Goal: Information Seeking & Learning: Learn about a topic

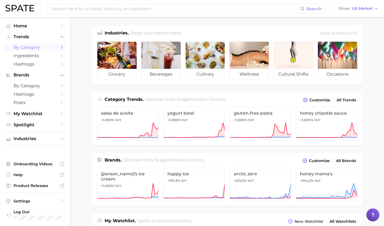
click at [39, 45] on span "by Category" at bounding box center [35, 47] width 43 height 5
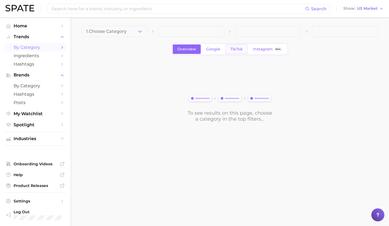
click at [231, 48] on span "TikTok" at bounding box center [236, 49] width 12 height 5
click at [131, 33] on button "1. Choose Category" at bounding box center [114, 31] width 66 height 11
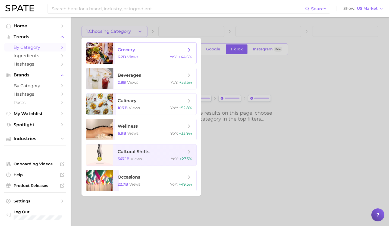
click at [135, 52] on span "grocery" at bounding box center [151, 50] width 68 height 6
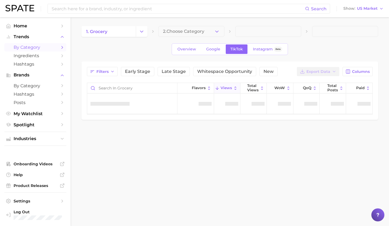
click at [200, 38] on div "1. grocery 2. Choose Category Overview Google TikTok Instagram Beta Filters Ear…" at bounding box center [229, 73] width 296 height 94
click at [198, 33] on span "2. Choose Category" at bounding box center [183, 31] width 41 height 5
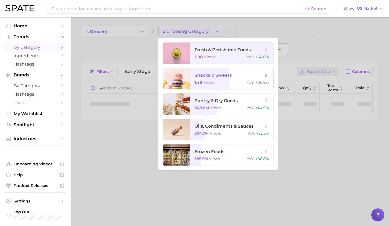
click at [169, 87] on div at bounding box center [176, 78] width 27 height 21
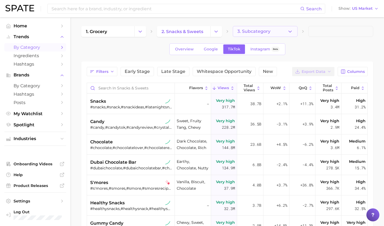
click at [264, 32] on span "3. Subcategory" at bounding box center [254, 31] width 33 height 5
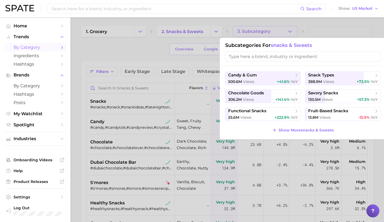
click at [164, 50] on div at bounding box center [192, 111] width 384 height 222
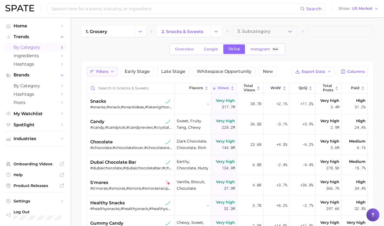
click at [102, 69] on button "Filters" at bounding box center [102, 71] width 31 height 9
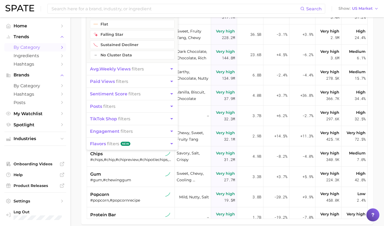
scroll to position [93, 0]
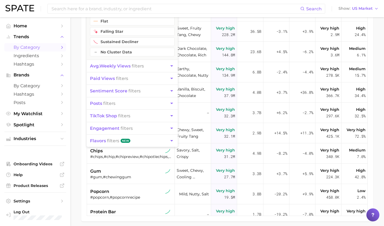
click at [118, 139] on span "flavors filters" at bounding box center [104, 140] width 29 height 5
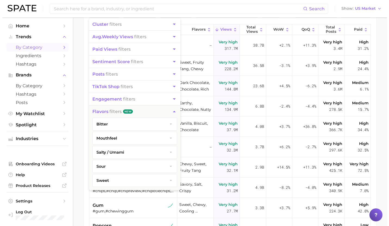
scroll to position [58, 0]
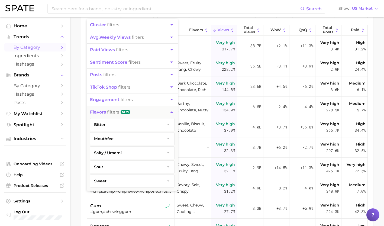
click at [121, 152] on span "salty / umami" at bounding box center [108, 153] width 28 height 5
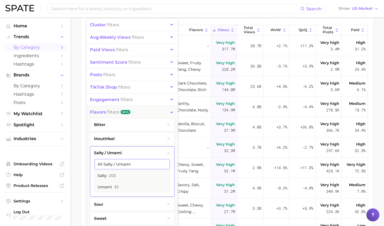
click at [123, 165] on button "All salty / umami" at bounding box center [132, 164] width 75 height 10
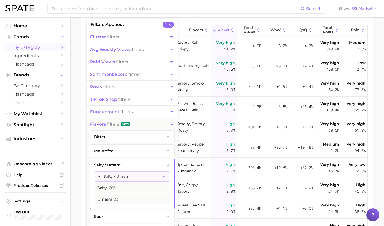
click at [261, 19] on div "Filters 1 filters applied 1 cluster filters avg. weekly views filters paid view…" at bounding box center [227, 130] width 281 height 242
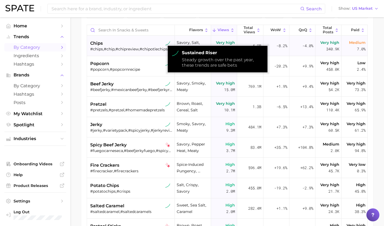
click at [166, 45] on img at bounding box center [168, 43] width 5 height 5
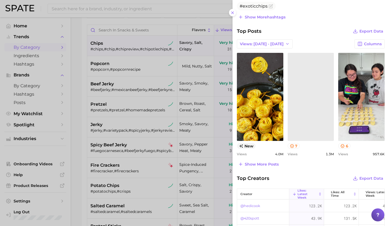
scroll to position [209, 0]
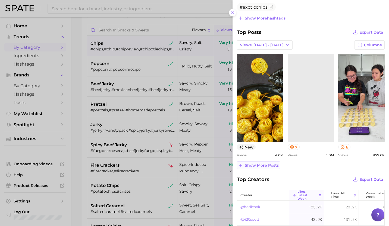
click at [268, 163] on span "Show more posts" at bounding box center [261, 165] width 34 height 5
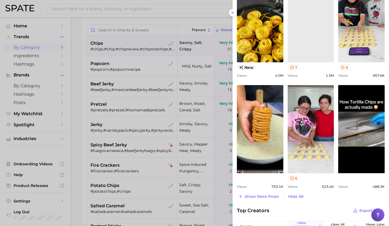
scroll to position [291, 0]
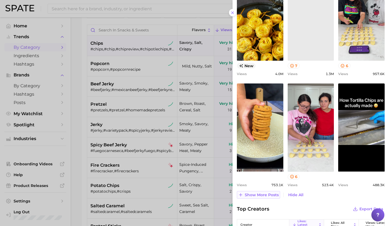
click at [259, 194] on span "Show more posts" at bounding box center [261, 195] width 34 height 5
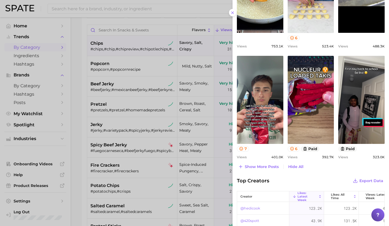
scroll to position [430, 0]
click at [260, 165] on span "Show more posts" at bounding box center [261, 166] width 34 height 5
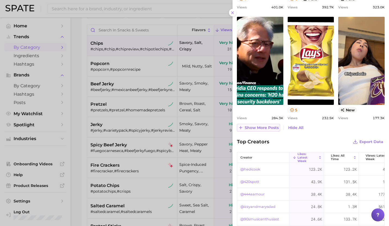
scroll to position [567, 0]
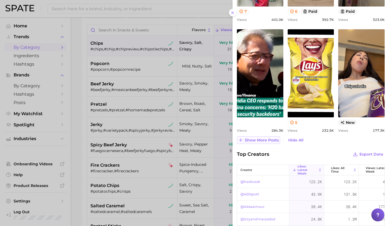
click at [260, 142] on span "Show more posts" at bounding box center [261, 140] width 34 height 5
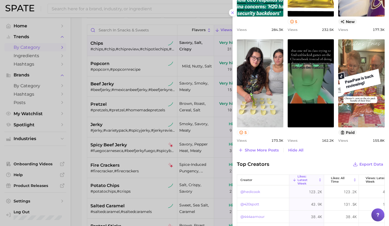
scroll to position [665, 0]
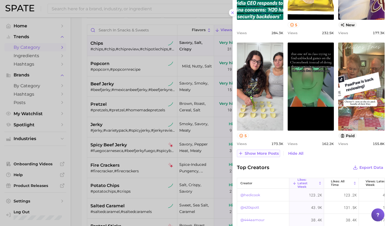
click at [259, 152] on span "Show more posts" at bounding box center [261, 153] width 34 height 5
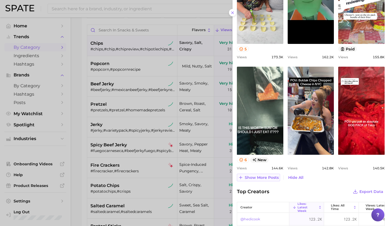
scroll to position [0, 0]
click at [257, 176] on span "Show more posts" at bounding box center [261, 178] width 34 height 5
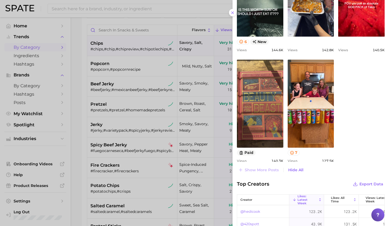
click at [112, 49] on div at bounding box center [194, 113] width 389 height 226
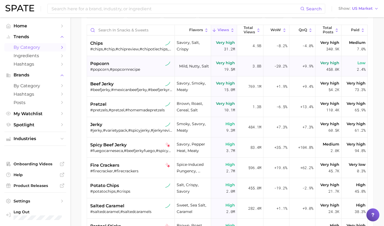
click at [112, 64] on div "popcorn" at bounding box center [131, 64] width 82 height 7
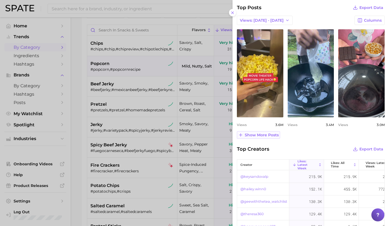
click at [247, 138] on span "Show more posts" at bounding box center [261, 135] width 34 height 5
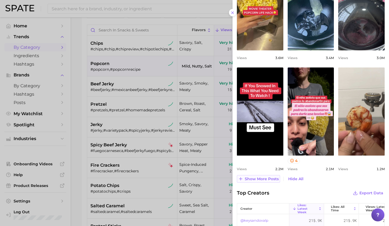
click at [262, 182] on span "Show more posts" at bounding box center [261, 179] width 34 height 5
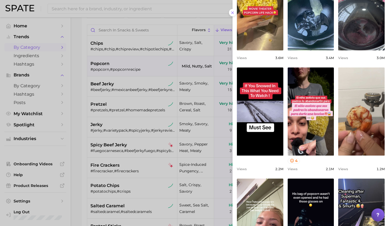
click at [74, 113] on div at bounding box center [194, 113] width 389 height 226
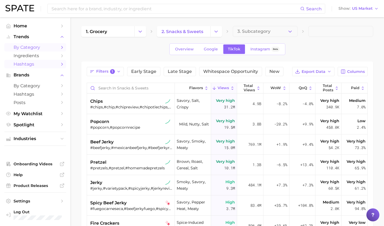
click at [39, 62] on span "Hashtags" at bounding box center [35, 64] width 43 height 5
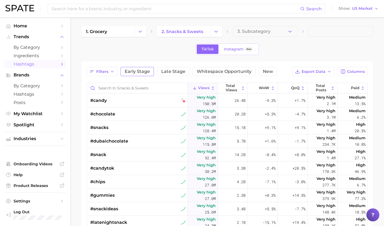
click at [144, 70] on span "Early Stage" at bounding box center [137, 71] width 25 height 4
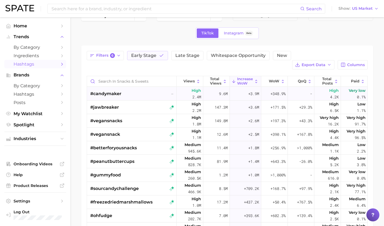
click at [145, 87] on div "#candymaker –" at bounding box center [132, 94] width 84 height 14
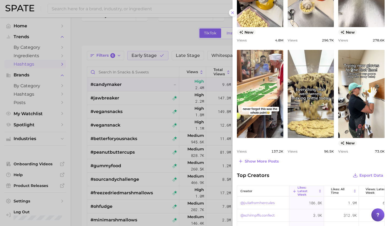
click at [143, 98] on div at bounding box center [194, 113] width 389 height 226
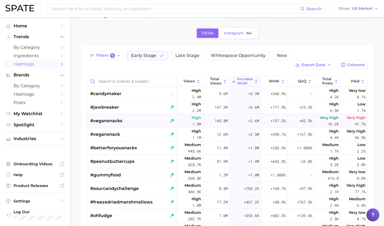
click at [138, 114] on div "#vegansnacks" at bounding box center [132, 121] width 84 height 14
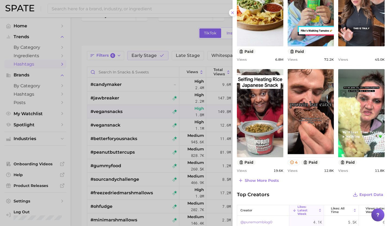
click at [131, 120] on div at bounding box center [194, 113] width 389 height 226
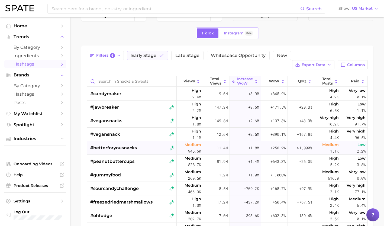
click at [130, 145] on span "#betterforyousnacks" at bounding box center [113, 148] width 47 height 7
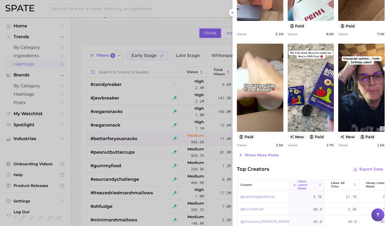
click at [127, 155] on div at bounding box center [194, 113] width 389 height 226
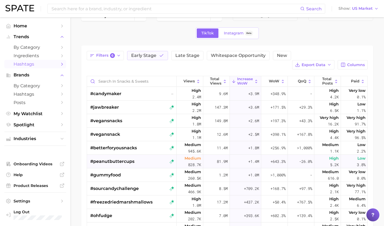
click at [127, 158] on span "#peanutbuttercups" at bounding box center [112, 161] width 44 height 7
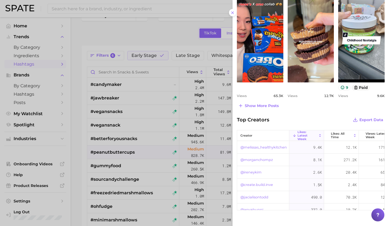
click at [125, 161] on div at bounding box center [194, 113] width 389 height 226
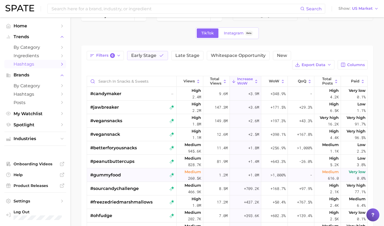
click at [121, 172] on span "#gummyfood" at bounding box center [105, 175] width 31 height 7
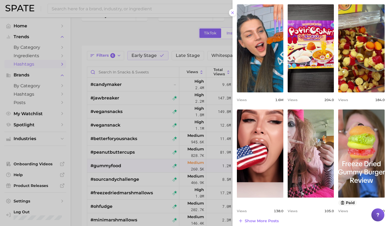
click at [164, 36] on div at bounding box center [194, 113] width 389 height 226
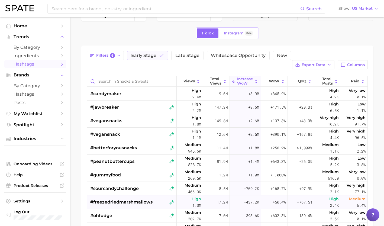
click at [131, 199] on span "#freezedriedmarshmallows" at bounding box center [121, 202] width 62 height 7
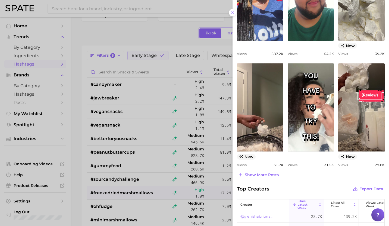
click at [85, 182] on div at bounding box center [194, 113] width 389 height 226
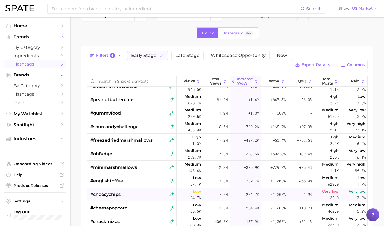
click at [122, 188] on div "#cheesychips" at bounding box center [132, 195] width 84 height 14
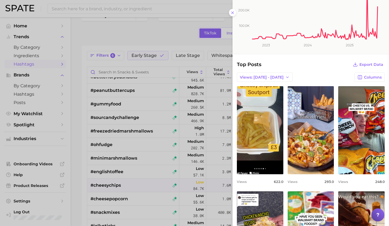
click at [111, 184] on div at bounding box center [194, 113] width 389 height 226
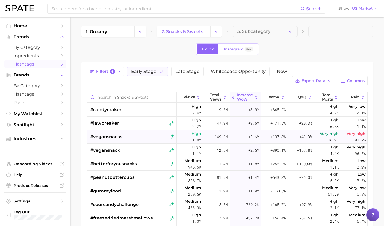
click at [137, 130] on div "#vegansnacks" at bounding box center [132, 137] width 84 height 14
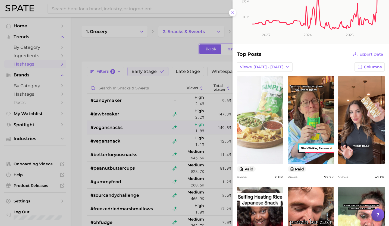
click at [263, 123] on link "view post on TikTok" at bounding box center [260, 120] width 46 height 88
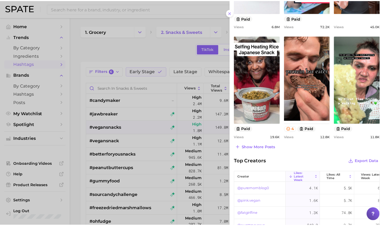
scroll to position [221, 0]
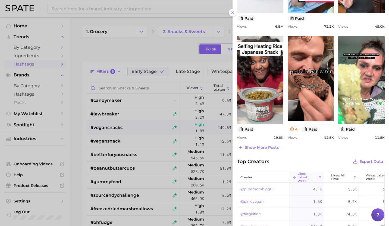
click at [142, 128] on div at bounding box center [194, 113] width 389 height 226
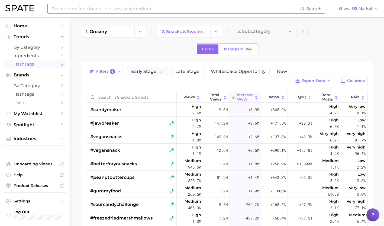
click at [127, 11] on input at bounding box center [176, 8] width 250 height 9
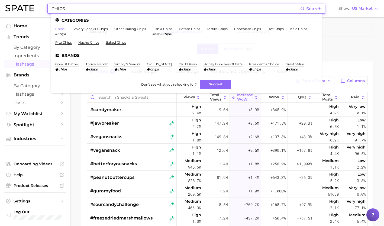
type input "CHIPS"
click at [59, 28] on link "chips" at bounding box center [59, 29] width 9 height 4
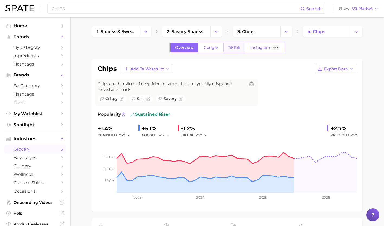
click at [231, 43] on link "TikTok" at bounding box center [235, 47] width 22 height 9
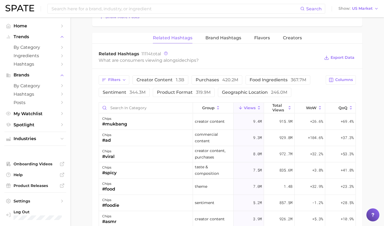
scroll to position [420, 0]
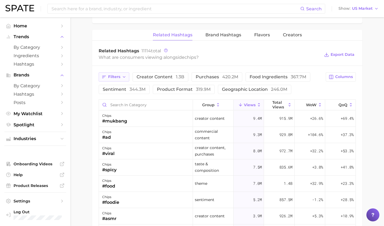
click at [117, 77] on span "Filters" at bounding box center [114, 77] width 12 height 5
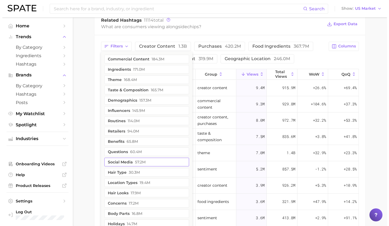
scroll to position [450, 0]
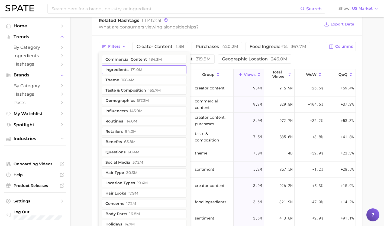
click at [131, 68] on span "171.0m" at bounding box center [137, 70] width 12 height 4
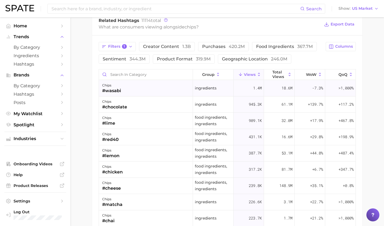
click at [180, 88] on div "chips #wasabi" at bounding box center [146, 88] width 94 height 16
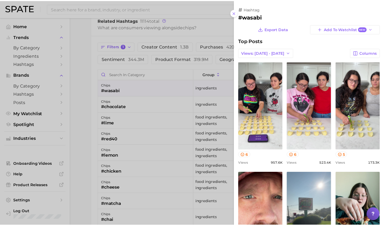
scroll to position [0, 0]
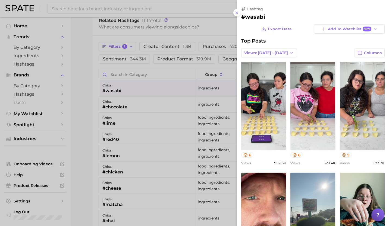
click at [83, 100] on div at bounding box center [194, 113] width 389 height 226
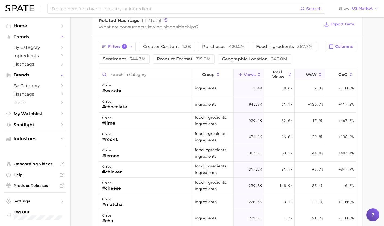
click at [318, 73] on icon at bounding box center [320, 74] width 5 height 5
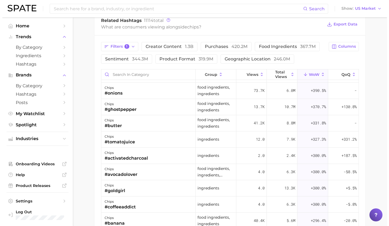
scroll to position [421, 0]
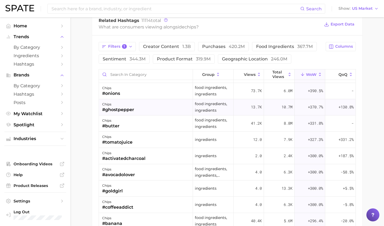
click at [145, 107] on div "chips #ghostpepper" at bounding box center [146, 107] width 94 height 16
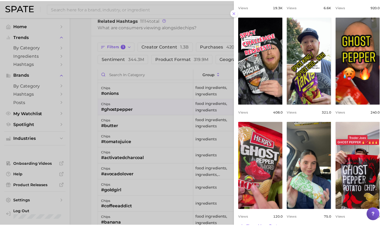
scroll to position [162, 0]
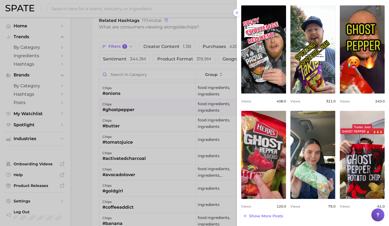
click at [123, 131] on div at bounding box center [194, 113] width 389 height 226
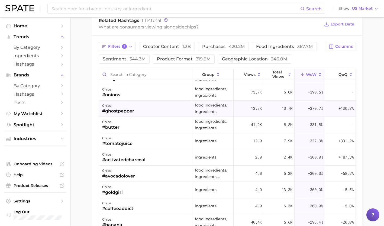
click at [129, 114] on div "#ghostpepper" at bounding box center [118, 111] width 32 height 7
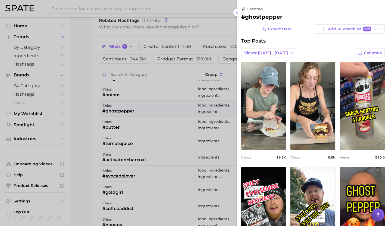
scroll to position [0, 0]
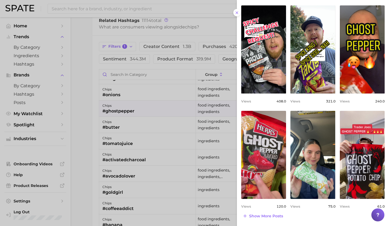
click at [135, 176] on div at bounding box center [194, 113] width 389 height 226
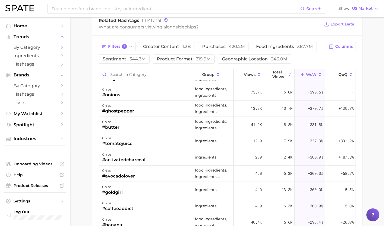
click at [135, 176] on div "#avocadolover" at bounding box center [118, 176] width 33 height 7
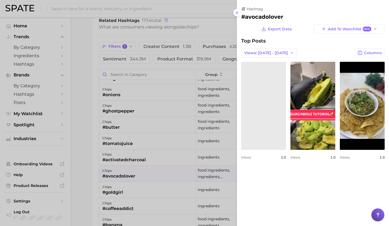
click at [89, 11] on div at bounding box center [194, 113] width 389 height 226
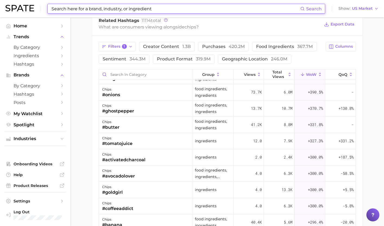
click at [87, 8] on input at bounding box center [176, 8] width 250 height 9
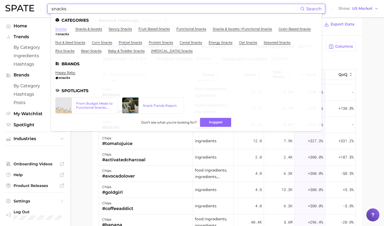
type input "snacks"
click at [59, 30] on link "snacks" at bounding box center [60, 29] width 11 height 4
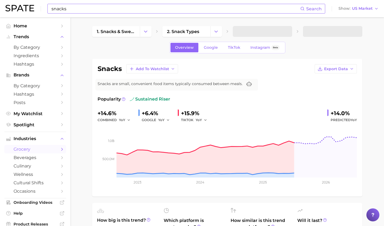
click at [236, 43] on div "Overview Google TikTok Instagram Beta" at bounding box center [228, 48] width 116 height 12
click at [234, 49] on span "TikTok" at bounding box center [234, 47] width 12 height 5
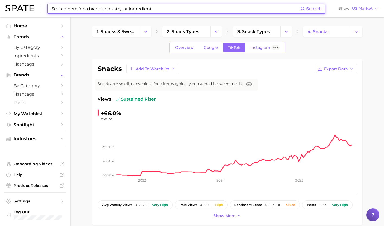
scroll to position [94, 0]
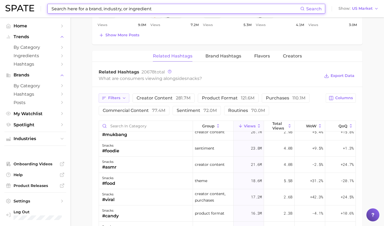
click at [116, 98] on span "Filters" at bounding box center [114, 98] width 12 height 5
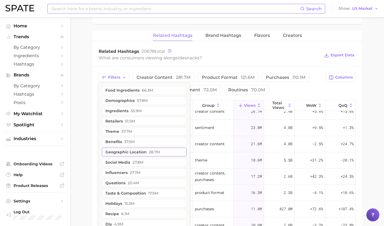
scroll to position [404, 0]
click at [131, 142] on span "37.5m" at bounding box center [129, 142] width 11 height 4
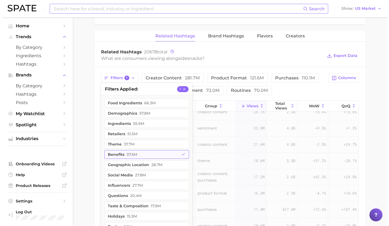
scroll to position [0, 0]
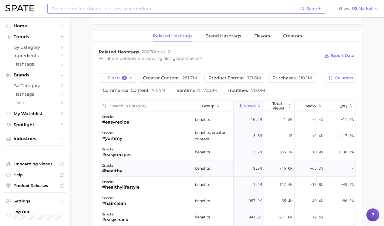
click at [137, 169] on div "snacks #healthy" at bounding box center [146, 169] width 94 height 16
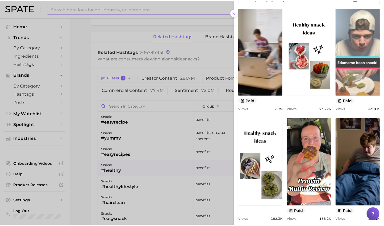
scroll to position [173, 0]
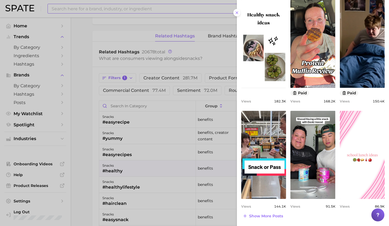
click at [137, 169] on div at bounding box center [194, 113] width 389 height 226
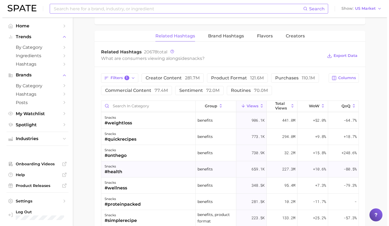
scroll to position [113, 0]
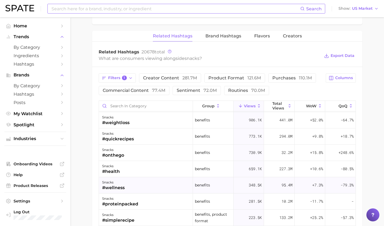
click at [135, 185] on div "snacks #wellness" at bounding box center [146, 185] width 94 height 16
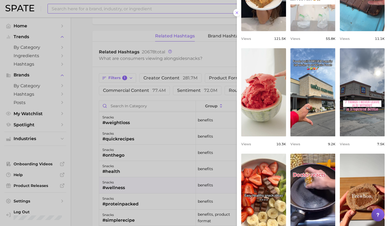
scroll to position [162, 0]
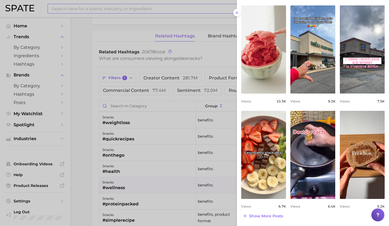
click at [139, 198] on div at bounding box center [194, 113] width 389 height 226
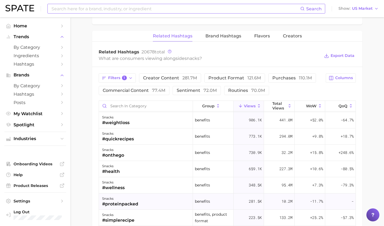
click at [131, 200] on div "snacks" at bounding box center [120, 199] width 36 height 7
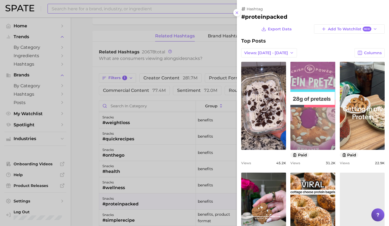
scroll to position [0, 0]
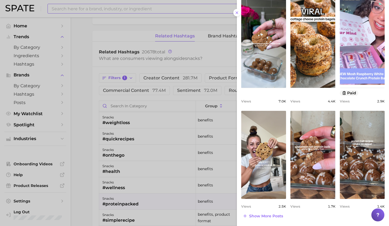
click at [139, 201] on div at bounding box center [194, 113] width 389 height 226
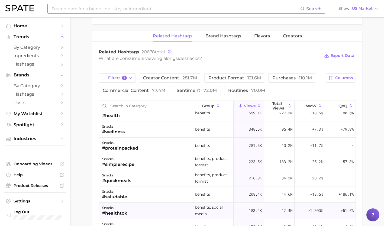
click at [151, 211] on div "snacks #healthtok" at bounding box center [146, 211] width 94 height 16
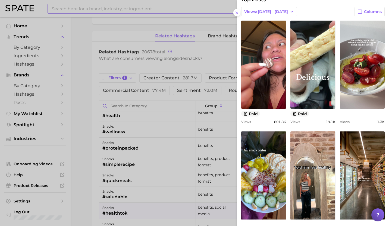
click at [152, 212] on div at bounding box center [194, 113] width 389 height 226
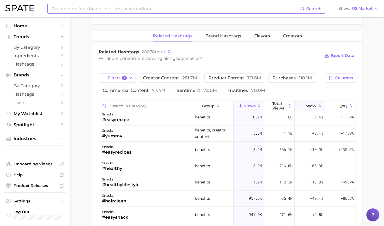
click at [311, 104] on span "WoW" at bounding box center [311, 106] width 11 height 4
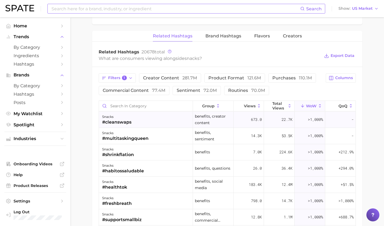
click at [138, 118] on div "snacks #cleanswaps" at bounding box center [146, 120] width 94 height 16
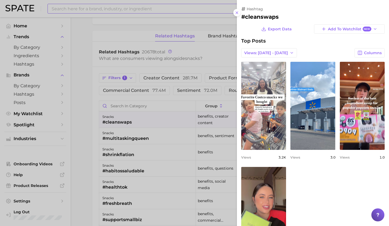
click at [78, 148] on div at bounding box center [194, 113] width 389 height 226
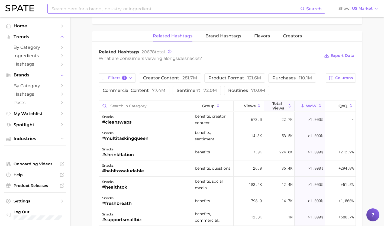
click at [273, 104] on span "Total Views" at bounding box center [280, 105] width 14 height 9
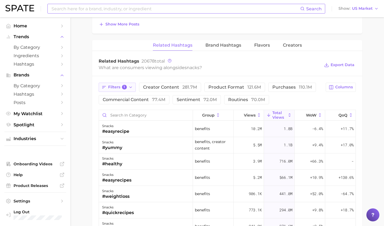
click at [119, 85] on span "Filters 1" at bounding box center [117, 87] width 19 height 5
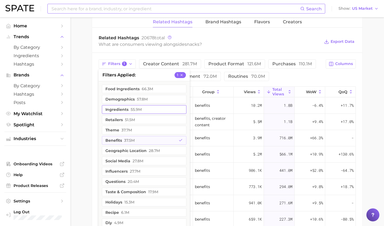
click at [132, 109] on span "55.9m" at bounding box center [136, 109] width 11 height 4
click at [121, 63] on span "Filters 2" at bounding box center [117, 64] width 19 height 5
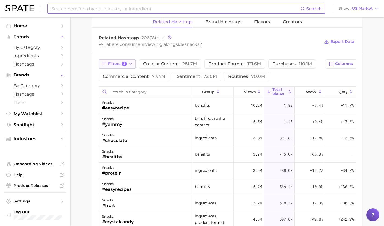
click at [120, 64] on span "Filters 2" at bounding box center [117, 64] width 19 height 5
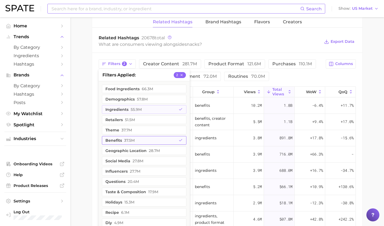
click at [132, 144] on button "benefits 37.5m" at bounding box center [144, 140] width 85 height 9
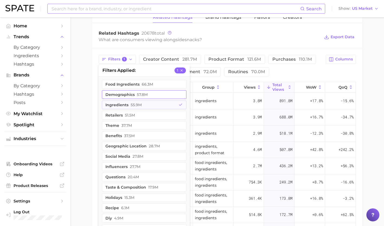
scroll to position [423, 0]
click at [125, 104] on button "ingredients 55.9m" at bounding box center [144, 104] width 85 height 9
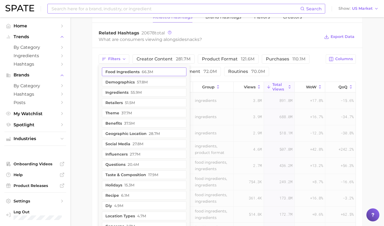
click at [132, 71] on button "food ingredients 66.3m" at bounding box center [144, 72] width 85 height 9
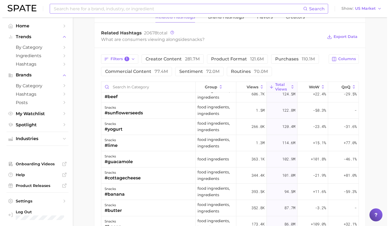
scroll to position [284, 0]
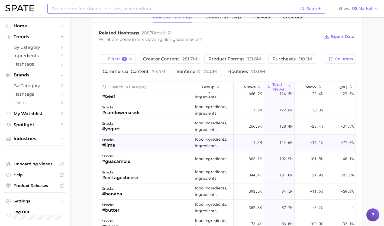
click at [161, 144] on div "snacks #lime" at bounding box center [146, 143] width 94 height 16
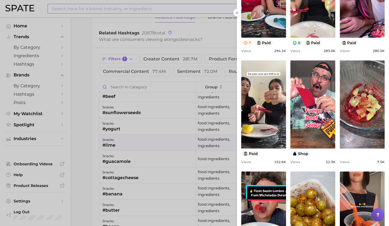
scroll to position [179, 0]
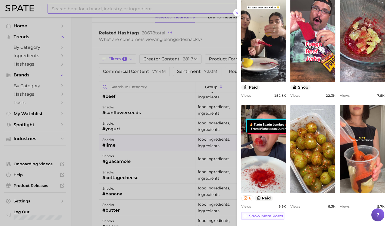
click at [266, 217] on span "Show more posts" at bounding box center [266, 216] width 34 height 5
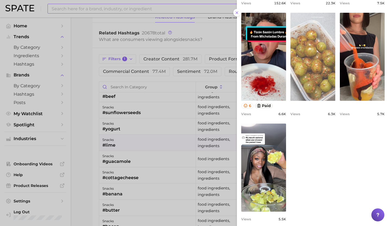
scroll to position [284, 0]
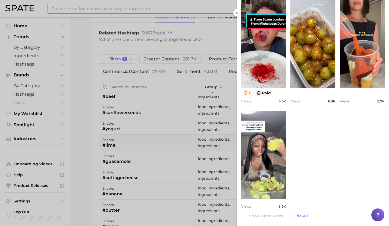
click at [144, 157] on div at bounding box center [194, 113] width 389 height 226
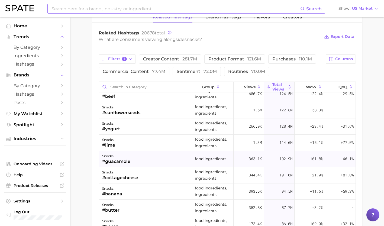
click at [141, 157] on div "snacks #guacamole" at bounding box center [146, 159] width 94 height 16
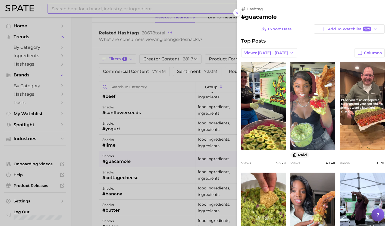
scroll to position [0, 0]
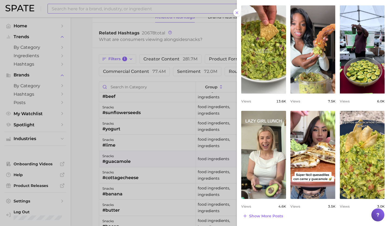
click at [130, 174] on div at bounding box center [194, 113] width 389 height 226
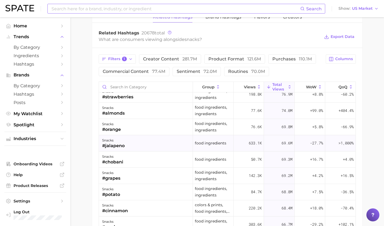
click at [132, 146] on div "snacks #jalapeno" at bounding box center [146, 143] width 94 height 16
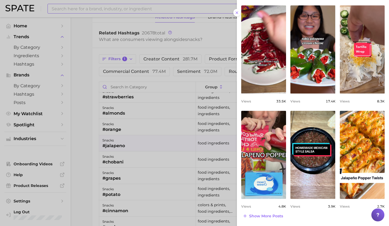
click at [135, 176] on div at bounding box center [194, 113] width 389 height 226
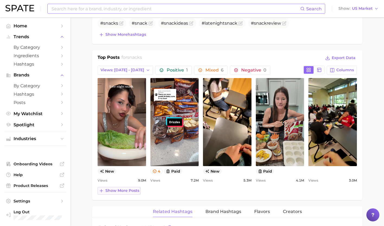
click at [126, 192] on span "Show more posts" at bounding box center [123, 191] width 34 height 5
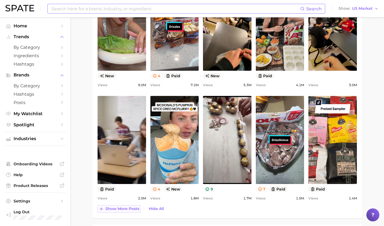
click at [123, 207] on span "Show more posts" at bounding box center [123, 209] width 34 height 5
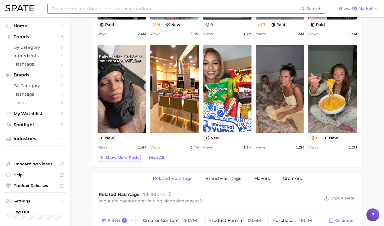
click at [122, 156] on span "Show more posts" at bounding box center [123, 157] width 34 height 5
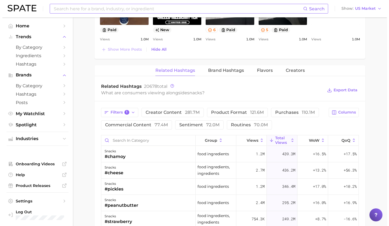
scroll to position [717, 0]
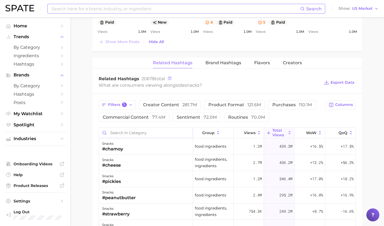
click at [123, 132] on input "Search in category" at bounding box center [146, 133] width 94 height 10
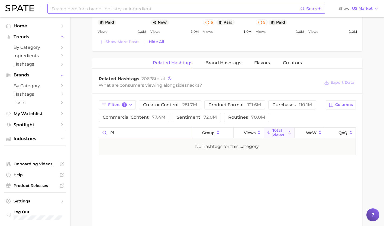
type input "p"
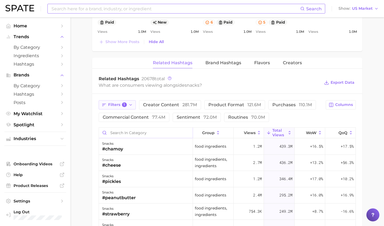
click at [121, 105] on span "Filters 1" at bounding box center [117, 105] width 19 height 5
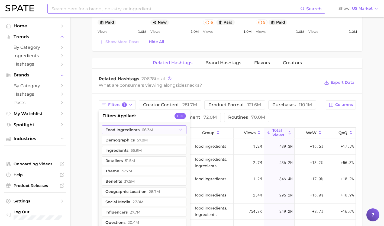
click at [135, 132] on button "food ingredients 66.3m" at bounding box center [144, 130] width 85 height 9
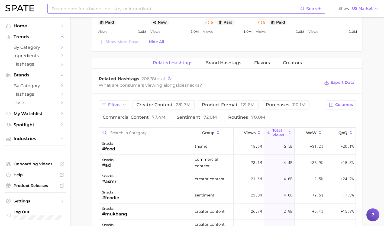
click at [128, 132] on input "Search in category" at bounding box center [146, 133] width 94 height 10
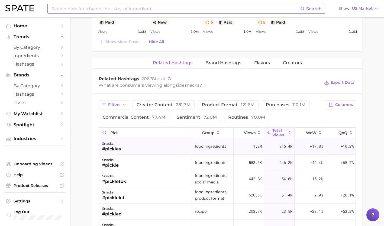
type input "pickl"
click at [128, 145] on div "snacks #pickles" at bounding box center [146, 147] width 94 height 16
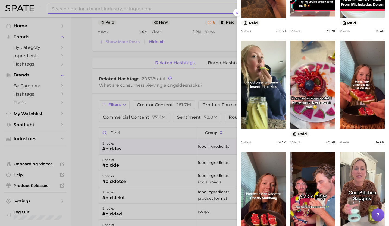
scroll to position [179, 0]
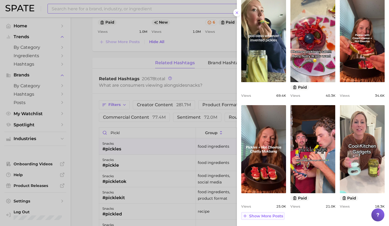
click at [275, 217] on span "Show more posts" at bounding box center [266, 216] width 34 height 5
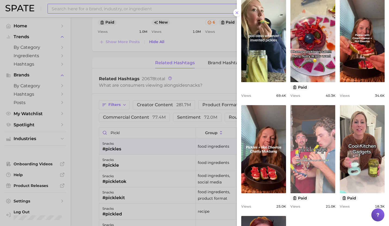
scroll to position [284, 0]
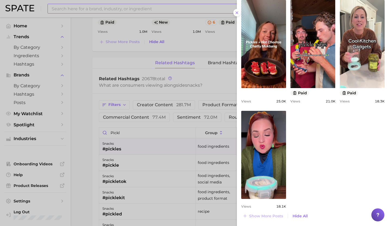
click at [138, 162] on div at bounding box center [194, 113] width 389 height 226
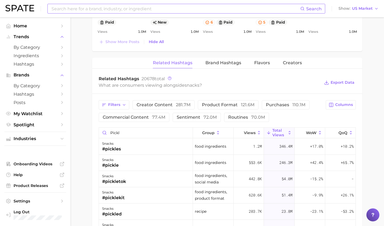
click at [138, 162] on div "snacks #pickle" at bounding box center [146, 163] width 94 height 16
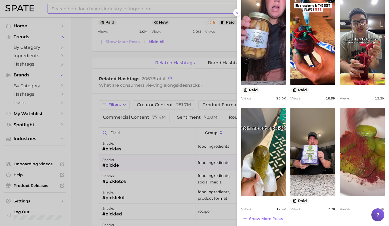
scroll to position [179, 0]
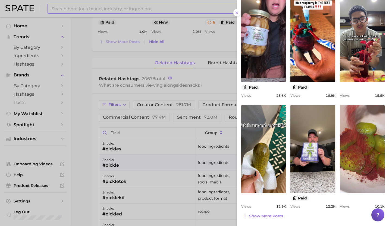
click at [135, 186] on div at bounding box center [194, 113] width 389 height 226
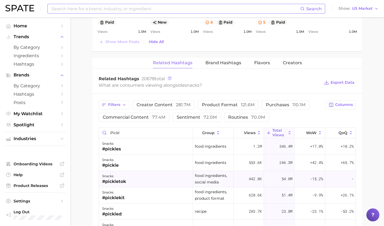
click at [135, 179] on div "snacks #pickletok" at bounding box center [146, 179] width 94 height 16
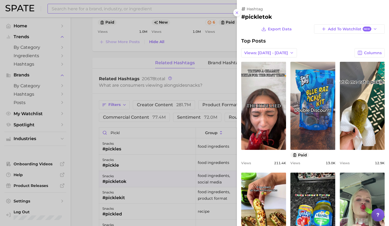
scroll to position [0, 0]
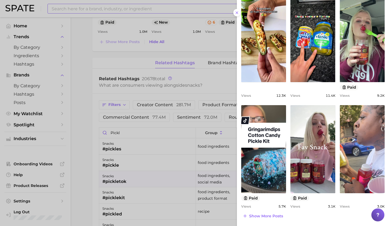
click at [143, 189] on div at bounding box center [194, 113] width 389 height 226
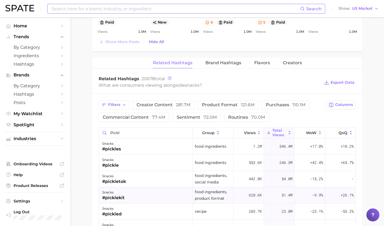
click at [137, 193] on div "snacks #picklekit" at bounding box center [146, 195] width 94 height 16
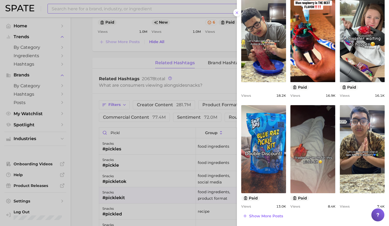
click at [141, 205] on div at bounding box center [194, 113] width 389 height 226
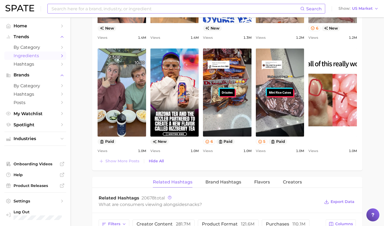
click at [42, 57] on span "Ingredients" at bounding box center [35, 55] width 43 height 5
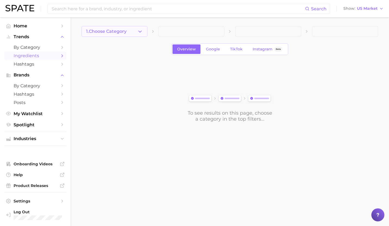
click at [119, 33] on span "1. Choose Category" at bounding box center [106, 31] width 40 height 5
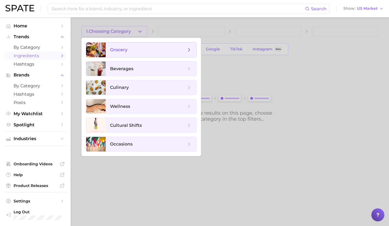
click at [100, 52] on div at bounding box center [96, 50] width 20 height 15
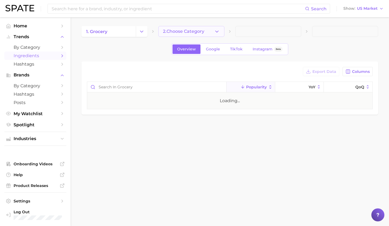
click at [182, 32] on span "2. Choose Category" at bounding box center [183, 31] width 41 height 5
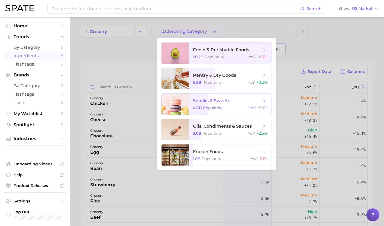
click at [198, 98] on span "snacks & sweets" at bounding box center [227, 101] width 68 height 6
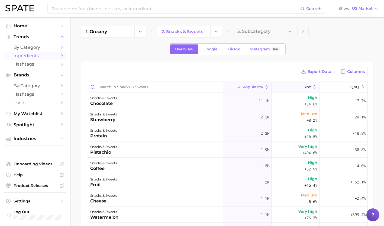
click at [299, 85] on icon at bounding box center [301, 87] width 5 height 5
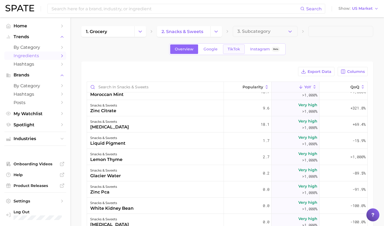
click at [235, 50] on span "TikTok" at bounding box center [234, 49] width 12 height 5
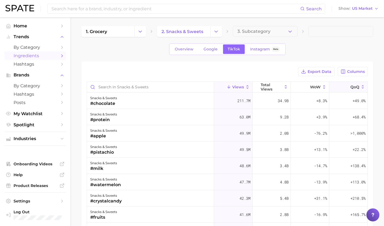
click at [351, 85] on span "QoQ" at bounding box center [355, 87] width 9 height 4
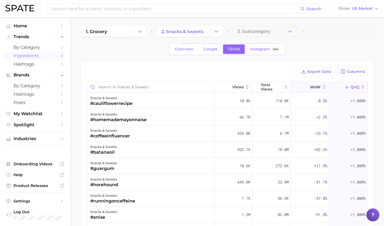
click at [311, 85] on button "WoW" at bounding box center [310, 87] width 38 height 11
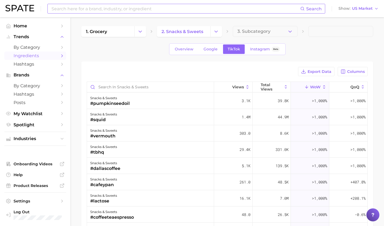
click at [110, 13] on input at bounding box center [176, 8] width 250 height 9
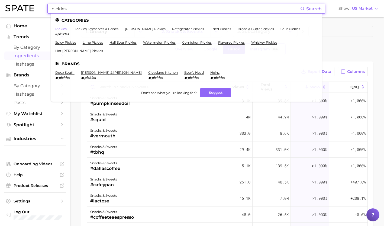
type input "pickles"
click at [63, 29] on link "pickles" at bounding box center [60, 29] width 11 height 4
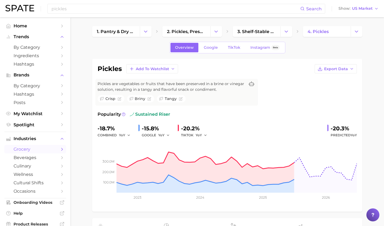
scroll to position [4, 0]
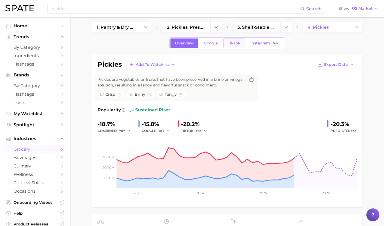
click at [237, 43] on span "TikTok" at bounding box center [234, 43] width 12 height 5
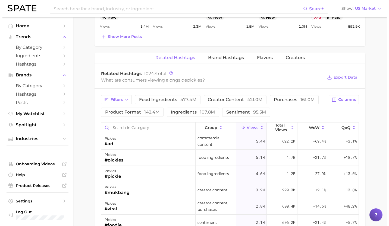
scroll to position [398, 0]
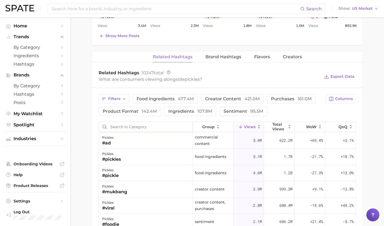
click at [138, 128] on input "Search in category" at bounding box center [146, 127] width 94 height 10
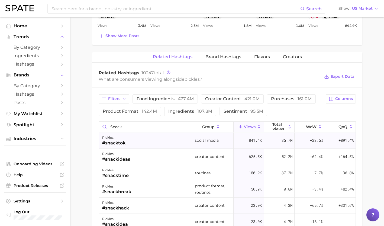
type input "snack"
click at [140, 144] on div "pickles #snacktok" at bounding box center [146, 141] width 94 height 16
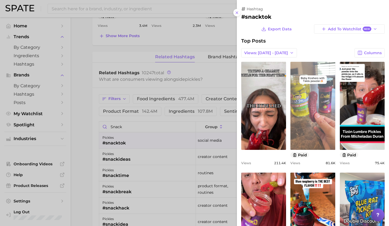
scroll to position [179, 0]
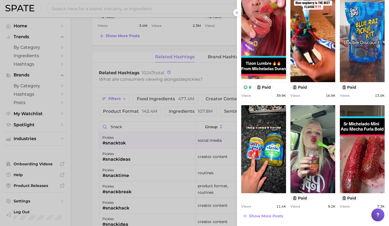
click at [151, 126] on div at bounding box center [194, 113] width 389 height 226
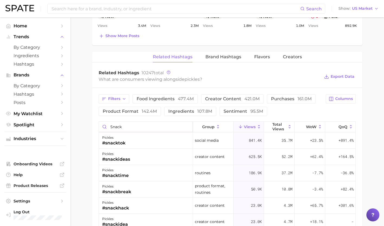
click at [186, 128] on input "snack" at bounding box center [146, 127] width 94 height 10
click at [187, 128] on input "snack" at bounding box center [146, 127] width 94 height 10
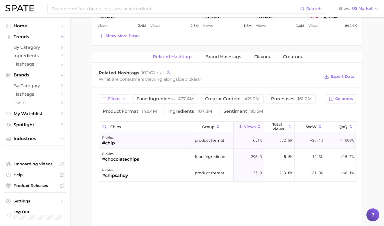
type input "chips"
click at [168, 142] on div "pickles #chip" at bounding box center [146, 141] width 94 height 16
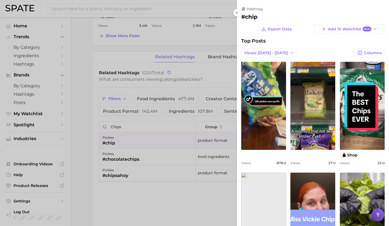
scroll to position [0, 0]
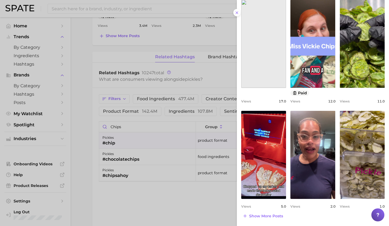
click at [269, 221] on div "hashtag #chip Export Data Add to Watchlist New Top Posts Views: [DATE] - [DATE]…" at bounding box center [313, 27] width 152 height 400
click at [267, 218] on span "Show more posts" at bounding box center [266, 216] width 34 height 5
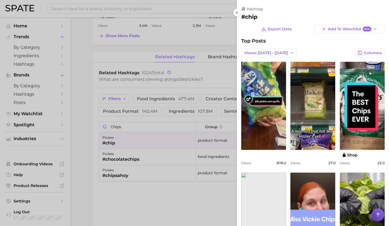
click at [187, 186] on div at bounding box center [194, 113] width 389 height 226
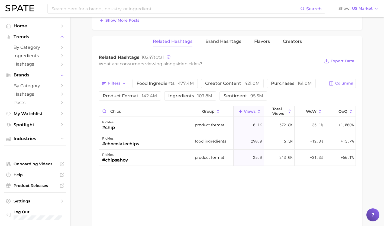
scroll to position [442, 0]
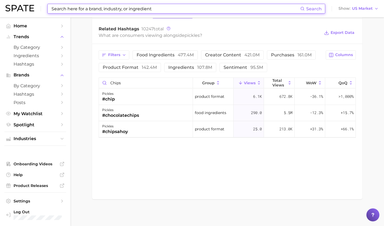
click at [152, 9] on input at bounding box center [176, 8] width 250 height 9
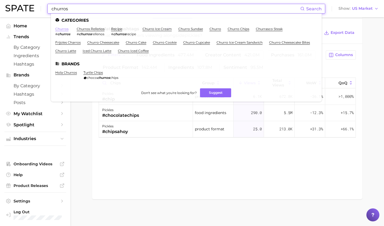
type input "churros"
click at [58, 29] on link "churros" at bounding box center [61, 29] width 13 height 4
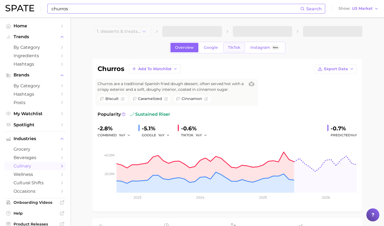
click at [235, 47] on span "TikTok" at bounding box center [234, 47] width 12 height 5
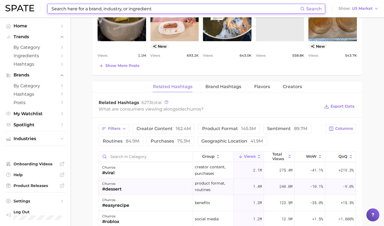
scroll to position [361, 0]
click at [129, 156] on input "Search in category" at bounding box center [146, 156] width 94 height 10
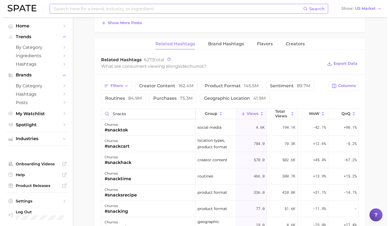
scroll to position [404, 0]
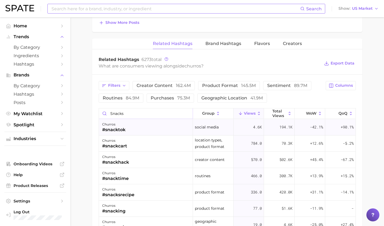
type input "snacks"
click at [169, 131] on div "churros #snacktok" at bounding box center [146, 127] width 94 height 16
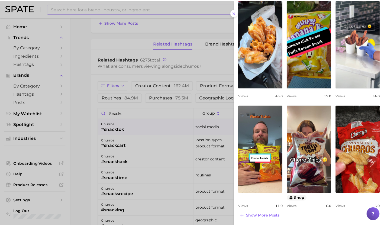
scroll to position [167, 0]
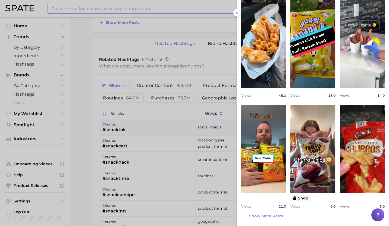
click at [132, 154] on div at bounding box center [194, 113] width 389 height 226
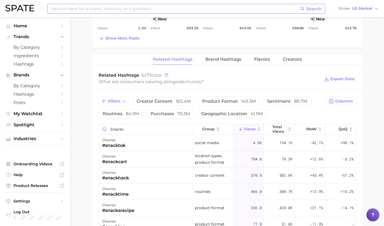
scroll to position [397, 0]
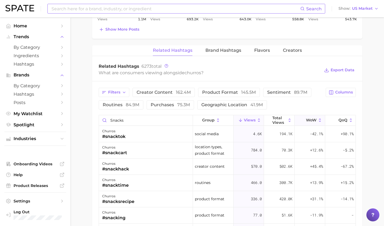
click at [312, 119] on span "WoW" at bounding box center [311, 120] width 11 height 4
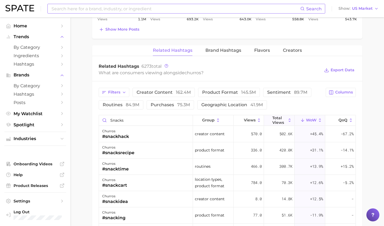
click at [284, 119] on span "Total Views" at bounding box center [280, 120] width 14 height 9
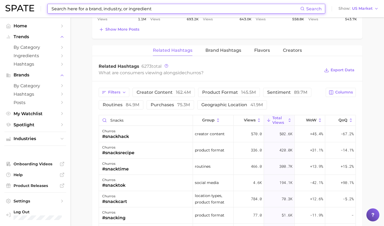
click at [145, 8] on input at bounding box center [176, 8] width 250 height 9
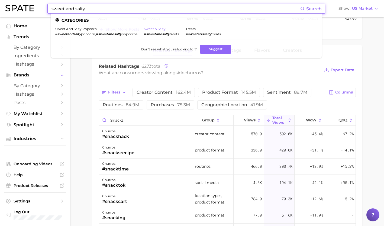
type input "sweet and salty"
click at [157, 28] on link "sweet & salty" at bounding box center [155, 29] width 22 height 4
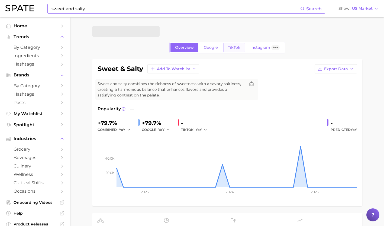
click at [238, 45] on link "TikTok" at bounding box center [235, 47] width 22 height 9
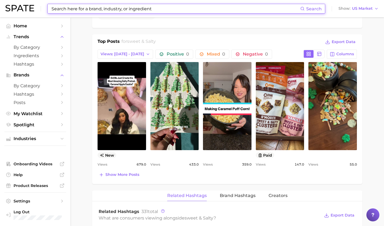
scroll to position [246, 0]
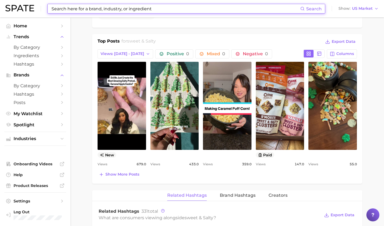
click at [172, 5] on input at bounding box center [176, 8] width 250 height 9
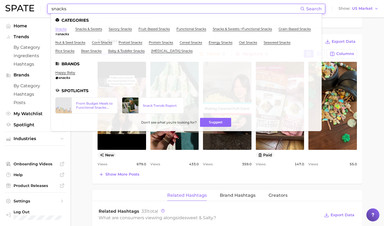
type input "snacks"
click at [60, 27] on link "snacks" at bounding box center [60, 29] width 11 height 4
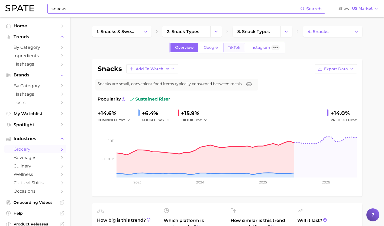
click at [242, 44] on link "TikTok" at bounding box center [235, 47] width 22 height 9
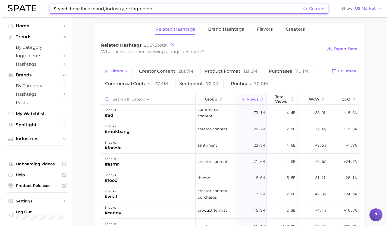
scroll to position [412, 0]
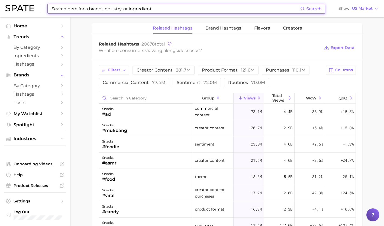
click at [153, 97] on input "Search in category" at bounding box center [146, 98] width 94 height 10
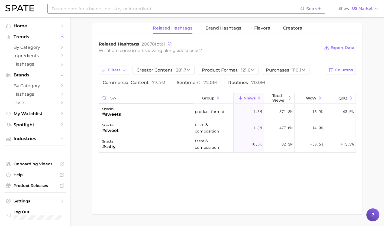
type input "s"
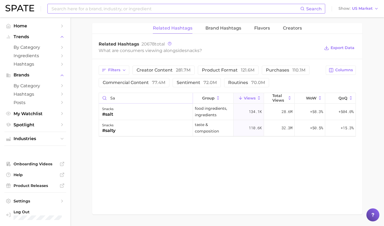
type input "s"
click at [164, 114] on div "snacks #salty" at bounding box center [146, 112] width 94 height 16
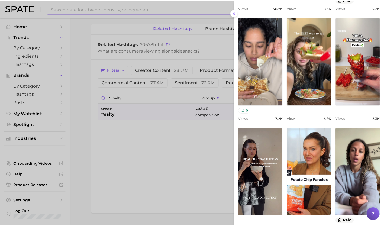
scroll to position [179, 0]
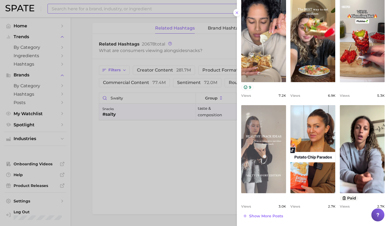
click at [261, 137] on link "view post on TikTok" at bounding box center [263, 149] width 45 height 88
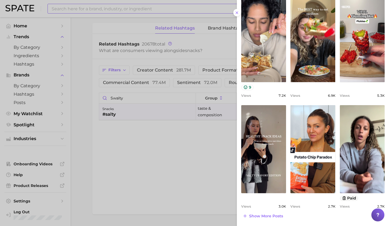
click at [174, 169] on div at bounding box center [194, 113] width 389 height 226
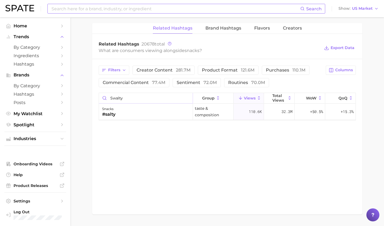
click at [143, 98] on input "swalty" at bounding box center [146, 98] width 94 height 10
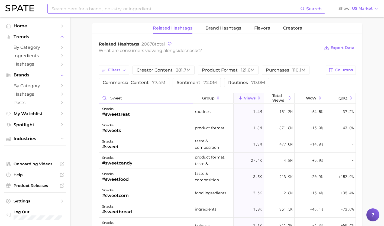
type input "sweet"
click at [148, 9] on input at bounding box center [176, 8] width 250 height 9
type input "h"
type input "s"
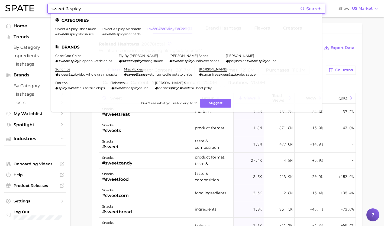
type input "sweet & spicy"
click at [164, 28] on link "sweet and spicy sauce" at bounding box center [167, 29] width 38 height 4
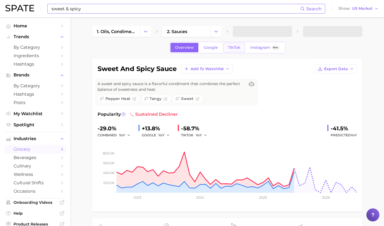
click at [234, 45] on span "TikTok" at bounding box center [234, 47] width 12 height 5
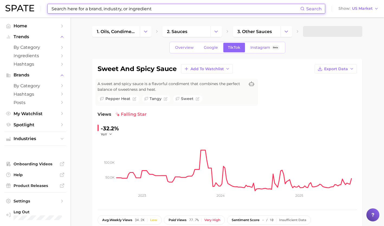
click at [122, 11] on input at bounding box center [176, 8] width 250 height 9
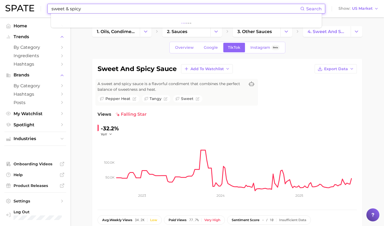
drag, startPoint x: 116, startPoint y: 12, endPoint x: 69, endPoint y: 12, distance: 46.7
click at [69, 12] on input "sweet & spicy" at bounding box center [176, 8] width 250 height 9
click at [82, 9] on input "sweet & spicy" at bounding box center [176, 8] width 250 height 9
type input "s"
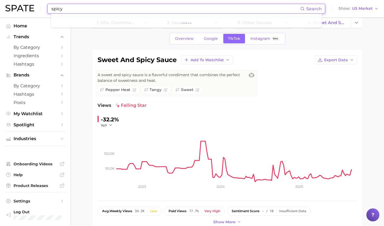
scroll to position [10, 0]
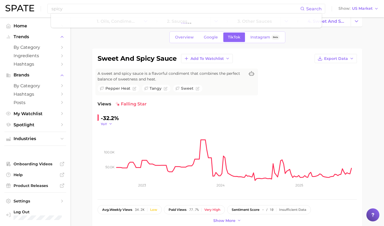
click at [108, 124] on button "YoY" at bounding box center [107, 124] width 12 height 5
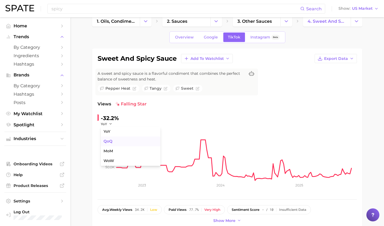
click at [113, 139] on button "QoQ" at bounding box center [131, 142] width 60 height 10
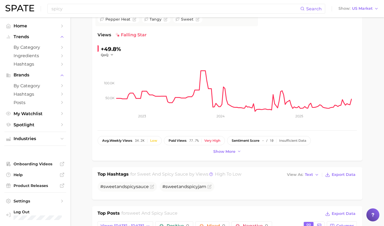
scroll to position [79, 0]
click at [155, 12] on input "spicy" at bounding box center [176, 8] width 250 height 9
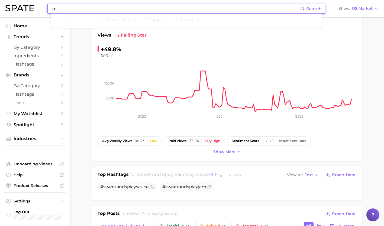
type input "s"
type input "S"
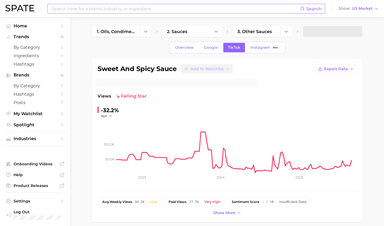
click at [105, 7] on input at bounding box center [176, 8] width 250 height 9
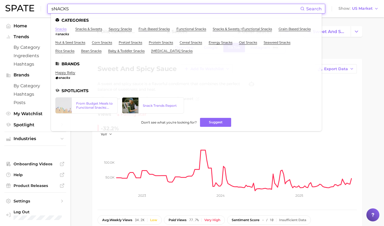
type input "sNACKS"
click at [62, 29] on link "snacks" at bounding box center [60, 29] width 11 height 4
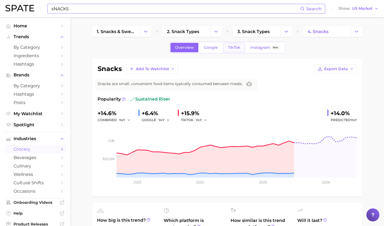
click at [237, 47] on span "TikTok" at bounding box center [234, 47] width 12 height 5
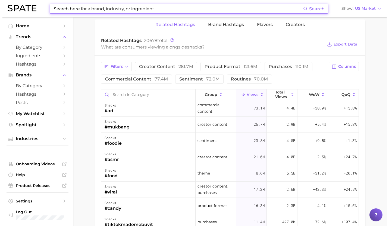
scroll to position [414, 0]
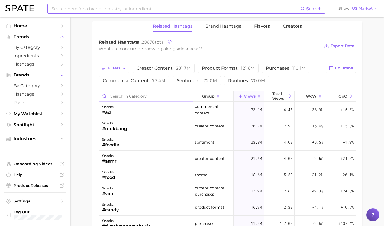
click at [144, 96] on input "Search in category" at bounding box center [146, 96] width 94 height 10
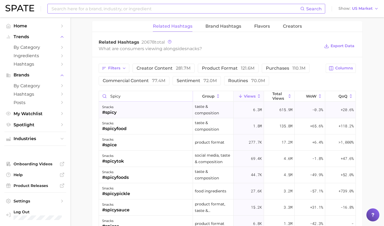
type input "Spicy"
click at [150, 108] on div "snacks #spicy" at bounding box center [146, 110] width 94 height 16
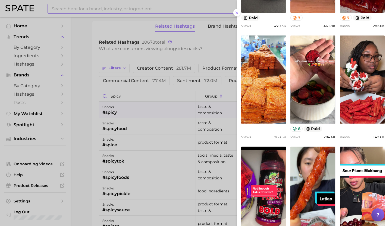
scroll to position [138, 0]
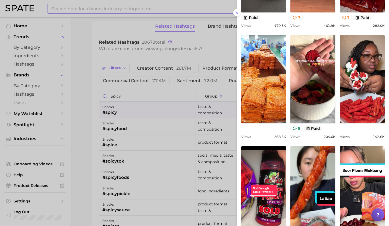
click at [163, 94] on div at bounding box center [194, 113] width 389 height 226
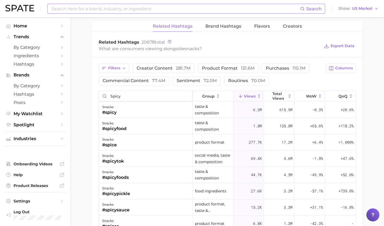
click at [183, 96] on input "Spicy" at bounding box center [146, 96] width 94 height 10
click at [185, 96] on input "Spicy" at bounding box center [146, 96] width 94 height 10
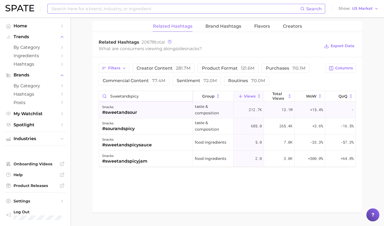
type input "sweetandspicy"
click at [162, 111] on div "snacks #sweetandsour" at bounding box center [146, 110] width 94 height 16
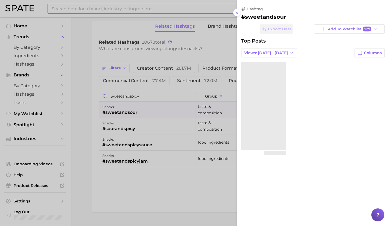
click at [162, 111] on div at bounding box center [194, 113] width 389 height 226
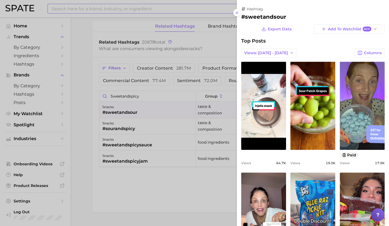
scroll to position [0, 0]
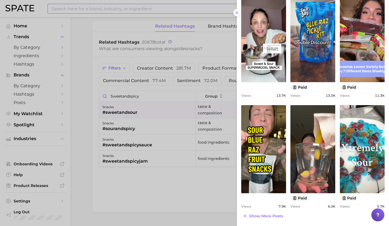
click at [238, 11] on icon at bounding box center [236, 13] width 4 height 4
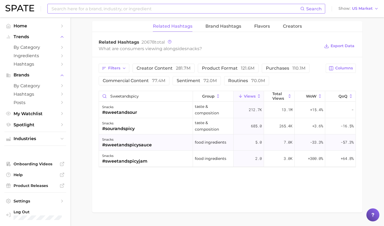
click at [156, 142] on div "snacks #sweetandspicysauce" at bounding box center [146, 143] width 94 height 16
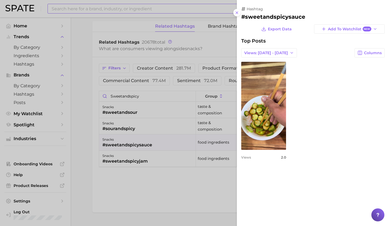
click at [156, 142] on div at bounding box center [194, 113] width 389 height 226
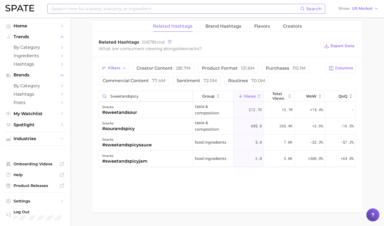
click at [186, 97] on input "sweetandspicy" at bounding box center [146, 96] width 94 height 10
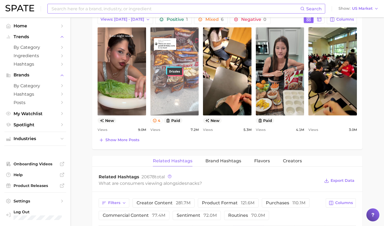
click at [168, 77] on link "view post on TikTok" at bounding box center [175, 71] width 49 height 88
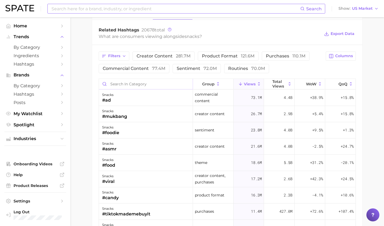
scroll to position [428, 0]
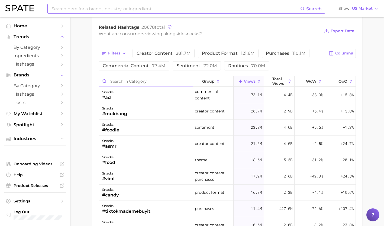
click at [132, 79] on input "Search in category" at bounding box center [146, 81] width 94 height 10
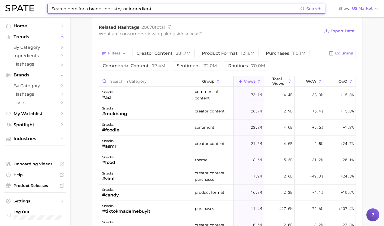
click at [74, 11] on input at bounding box center [176, 8] width 250 height 9
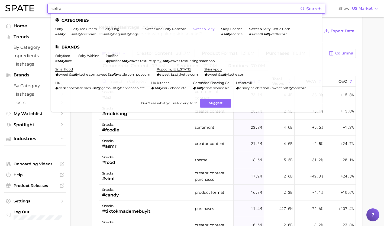
type input "salty"
click at [207, 29] on link "sweet & salty" at bounding box center [204, 29] width 22 height 4
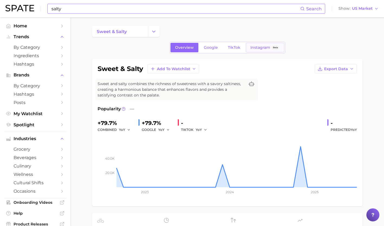
click at [257, 46] on span "Instagram" at bounding box center [261, 47] width 20 height 5
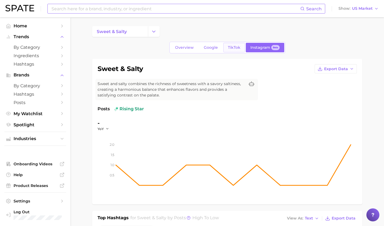
click at [232, 47] on span "TikTok" at bounding box center [234, 47] width 12 height 5
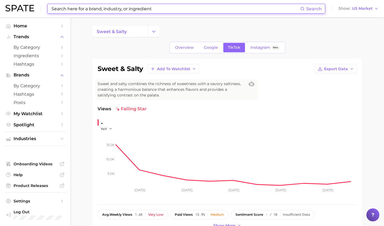
scroll to position [13, 0]
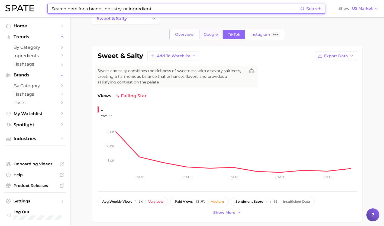
click at [214, 36] on span "Google" at bounding box center [211, 34] width 14 height 5
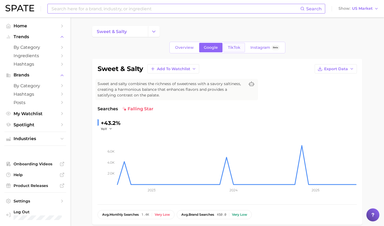
click at [236, 46] on span "TikTok" at bounding box center [234, 47] width 12 height 5
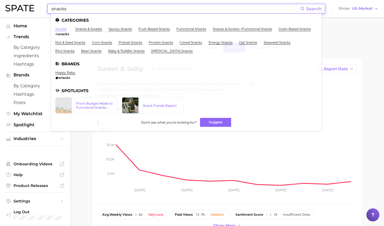
type input "snacks"
click at [64, 30] on link "snacks" at bounding box center [60, 29] width 11 height 4
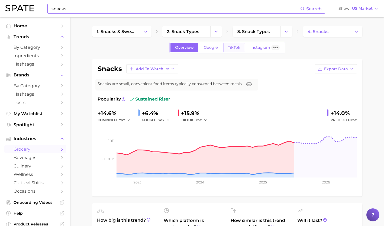
click at [231, 47] on span "TikTok" at bounding box center [234, 47] width 12 height 5
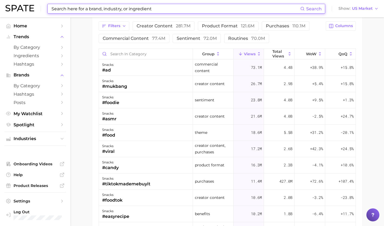
scroll to position [481, 0]
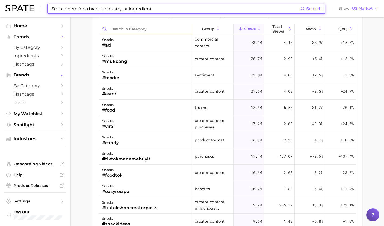
click at [148, 25] on input "Search in category" at bounding box center [146, 29] width 94 height 10
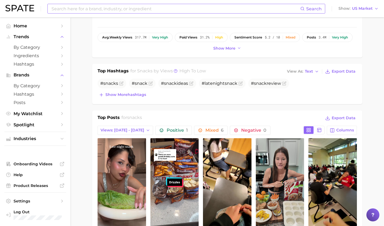
scroll to position [161, 0]
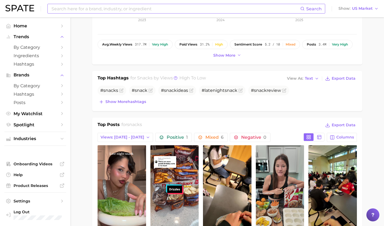
click at [126, 7] on input at bounding box center [176, 8] width 250 height 9
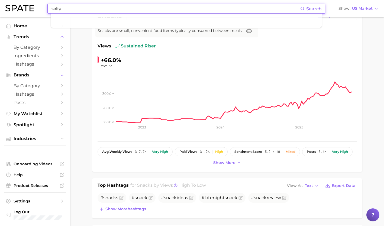
scroll to position [52, 0]
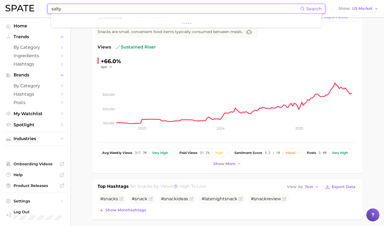
type input "salty"
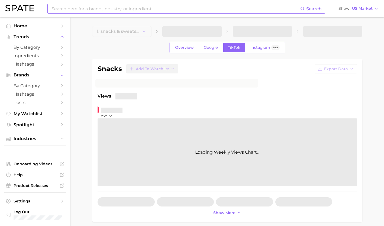
click at [91, 6] on input at bounding box center [176, 8] width 250 height 9
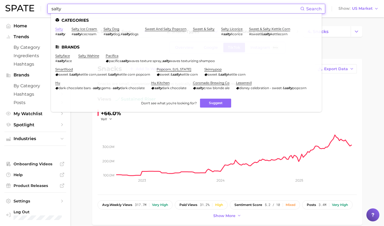
type input "salty"
click at [59, 29] on link "salty" at bounding box center [59, 29] width 8 height 4
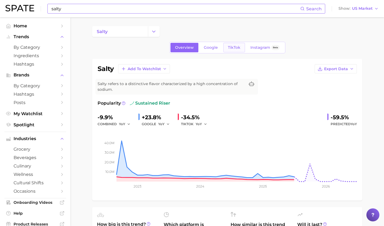
click at [236, 45] on span "TikTok" at bounding box center [234, 47] width 12 height 5
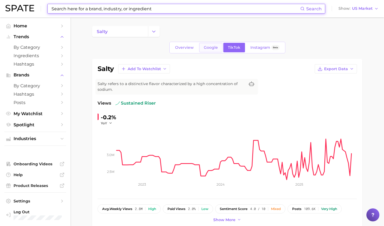
click at [206, 48] on span "Google" at bounding box center [211, 47] width 14 height 5
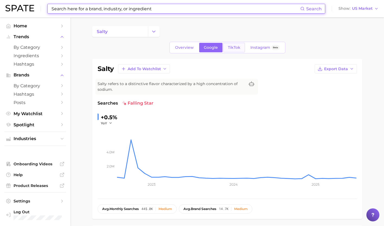
click at [230, 48] on span "TikTok" at bounding box center [234, 47] width 12 height 5
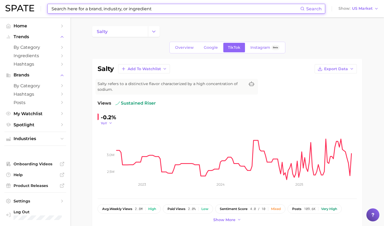
click at [110, 125] on icon "button" at bounding box center [111, 123] width 4 height 4
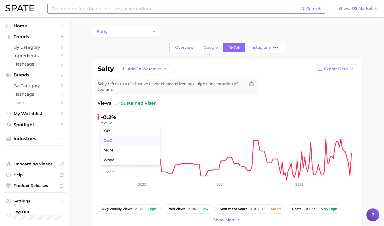
click at [113, 140] on button "QoQ" at bounding box center [131, 141] width 60 height 10
click at [175, 124] on div "+13.3% QoQ 2.5m 3.0m 2023 2024 2025" at bounding box center [228, 153] width 260 height 80
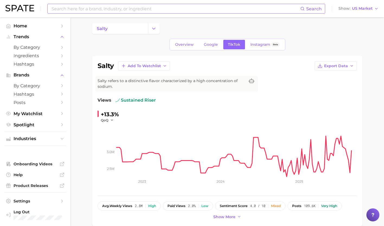
scroll to position [1, 0]
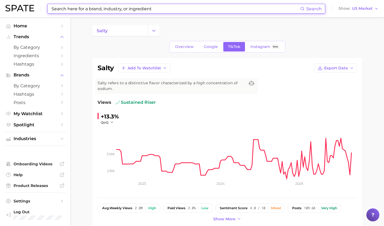
click at [158, 6] on input at bounding box center [176, 8] width 250 height 9
type input "p"
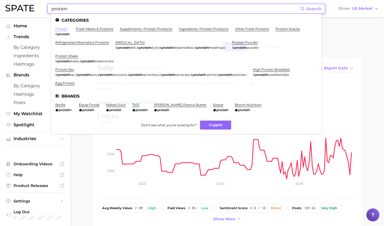
type input "protein"
click at [63, 30] on link "protein" at bounding box center [61, 29] width 12 height 4
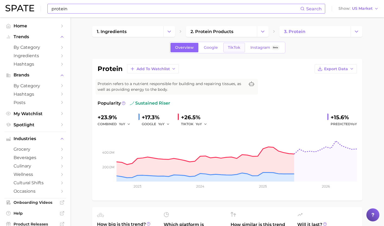
click at [236, 46] on span "TikTok" at bounding box center [234, 47] width 12 height 5
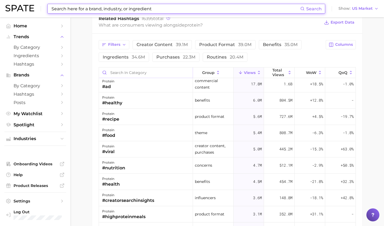
scroll to position [2, 0]
click at [141, 73] on input "Search in category" at bounding box center [146, 73] width 94 height 10
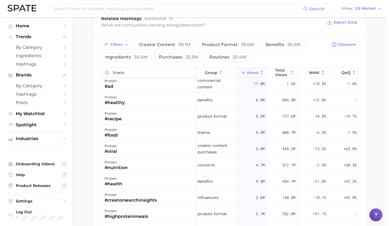
scroll to position [0, 0]
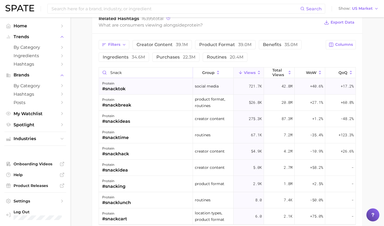
type input "snack"
click at [141, 85] on div "protein #snacktok" at bounding box center [146, 86] width 94 height 16
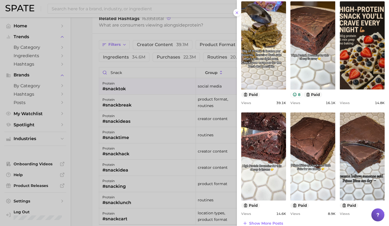
scroll to position [179, 0]
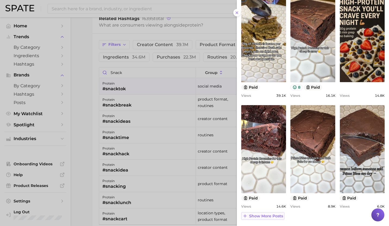
click at [268, 215] on span "Show more posts" at bounding box center [266, 216] width 34 height 5
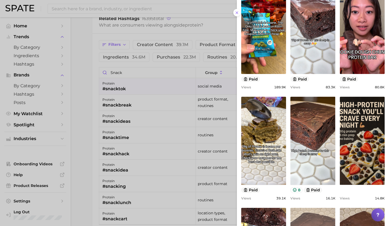
scroll to position [0, 0]
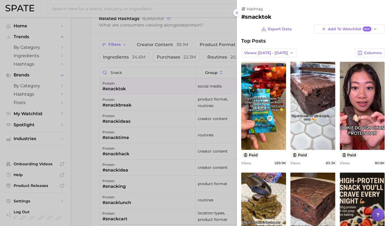
click at [142, 117] on div at bounding box center [194, 113] width 389 height 226
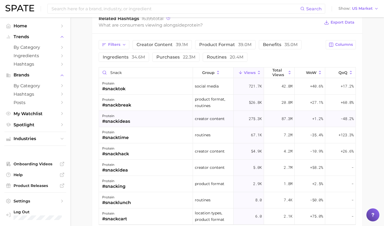
click at [140, 118] on div "protein #snackideas" at bounding box center [146, 119] width 94 height 16
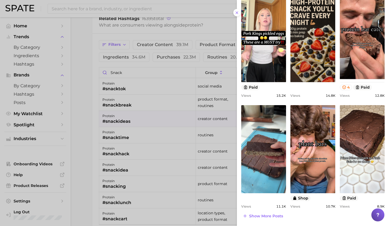
click at [144, 66] on div at bounding box center [194, 113] width 389 height 226
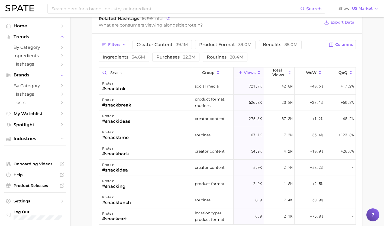
drag, startPoint x: 139, startPoint y: 69, endPoint x: 96, endPoint y: 70, distance: 43.7
click at [96, 70] on div "Filters creator content 39.1m product format 39.0m benefits 35.0m ingredients 3…" at bounding box center [227, 133] width 271 height 198
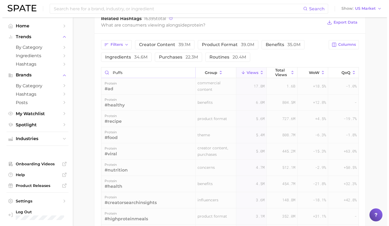
scroll to position [431, 0]
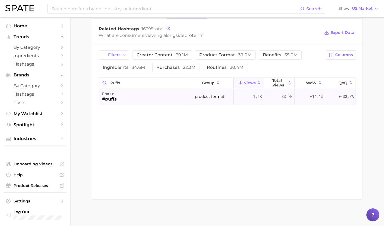
type input "puffs"
click at [164, 97] on div "protein #puffs" at bounding box center [146, 97] width 94 height 16
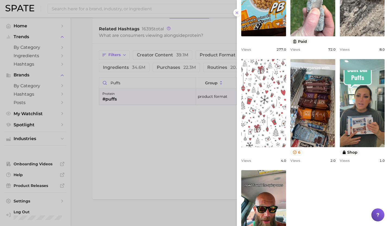
scroll to position [166, 0]
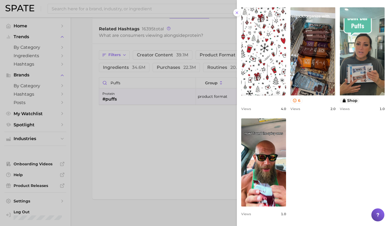
click at [166, 166] on div at bounding box center [194, 113] width 389 height 226
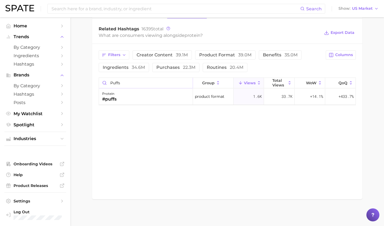
click at [187, 83] on input "puffs" at bounding box center [146, 83] width 94 height 10
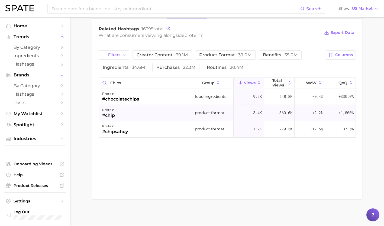
type input "chips"
click at [158, 109] on div "protein #chip" at bounding box center [146, 113] width 94 height 16
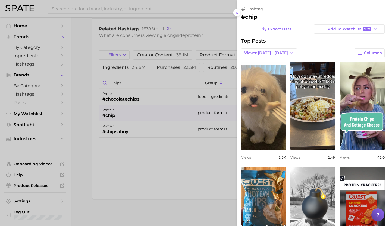
scroll to position [51, 0]
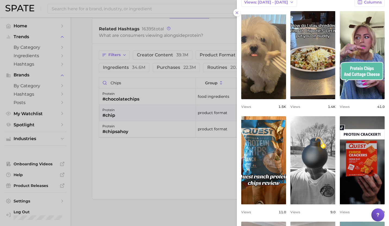
click at [166, 156] on div at bounding box center [194, 113] width 389 height 226
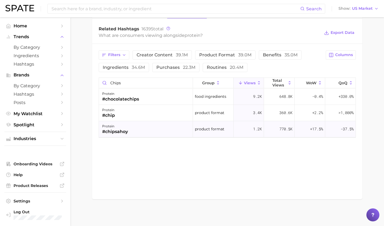
click at [152, 134] on div "protein #chipsahoy" at bounding box center [146, 129] width 94 height 16
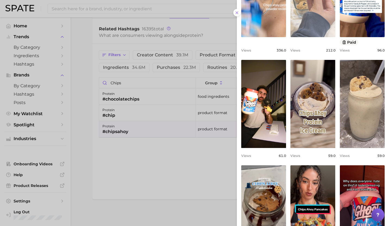
scroll to position [167, 0]
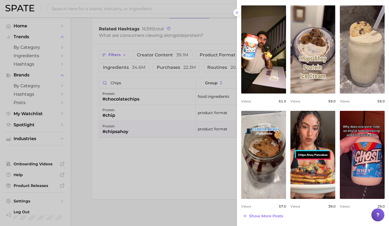
click at [178, 196] on div at bounding box center [194, 113] width 389 height 226
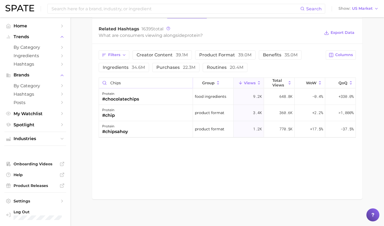
click at [162, 82] on input "chips" at bounding box center [146, 83] width 94 height 10
type input "c"
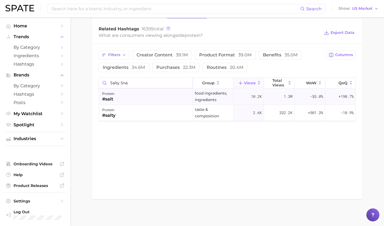
type input "salty sna"
click at [147, 92] on div "protein #salt" at bounding box center [146, 97] width 94 height 16
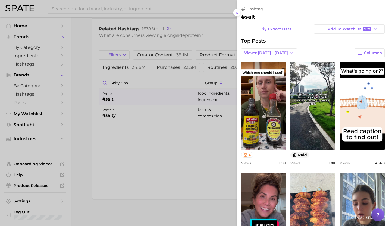
scroll to position [0, 0]
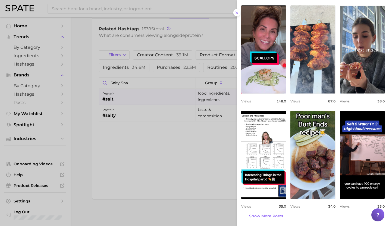
click at [190, 84] on div at bounding box center [194, 113] width 389 height 226
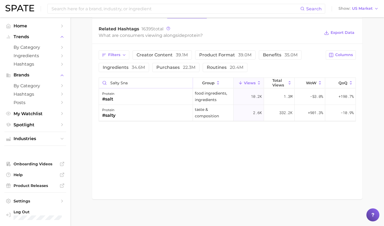
click at [187, 83] on input "salty sna" at bounding box center [146, 83] width 94 height 10
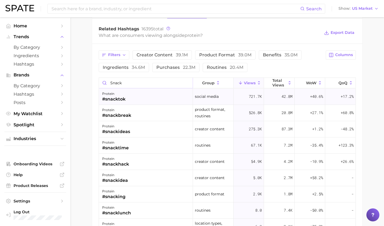
type input "snack"
click at [166, 95] on div "protein #snacktok" at bounding box center [146, 97] width 94 height 16
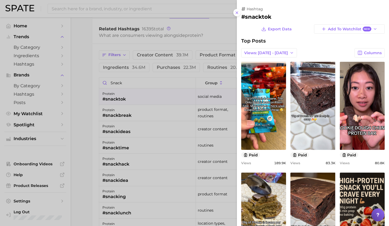
click at [167, 127] on div at bounding box center [194, 113] width 389 height 226
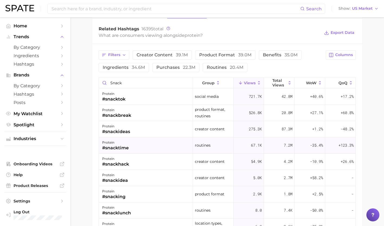
click at [159, 143] on div "protein #snacktime" at bounding box center [146, 146] width 94 height 16
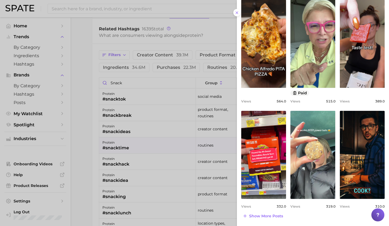
click at [137, 175] on div at bounding box center [194, 113] width 389 height 226
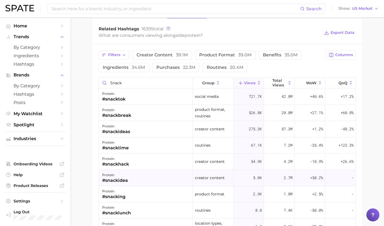
click at [132, 177] on div "protein #snackidea" at bounding box center [146, 178] width 94 height 16
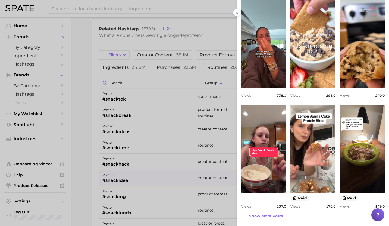
click at [161, 195] on div at bounding box center [194, 113] width 389 height 226
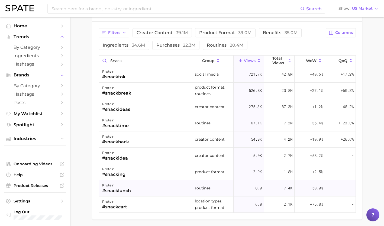
click at [157, 185] on div "protein #snacklunch" at bounding box center [146, 188] width 94 height 16
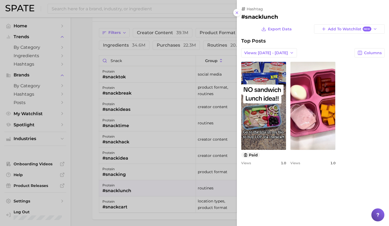
click at [147, 136] on div at bounding box center [194, 113] width 389 height 226
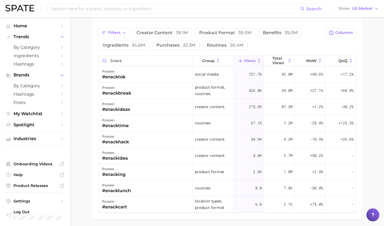
click at [147, 136] on div "protein #snackhack" at bounding box center [146, 140] width 94 height 16
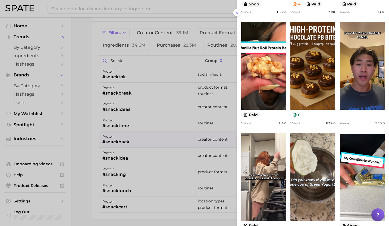
click at [145, 84] on div at bounding box center [194, 113] width 389 height 226
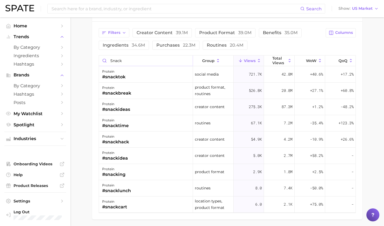
click at [187, 61] on input "snack" at bounding box center [146, 61] width 94 height 10
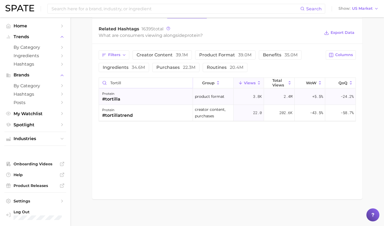
type input "tortill"
click at [154, 100] on div "protein #tortilla" at bounding box center [146, 97] width 94 height 16
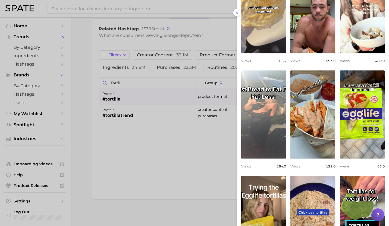
click at [190, 82] on div at bounding box center [194, 113] width 389 height 226
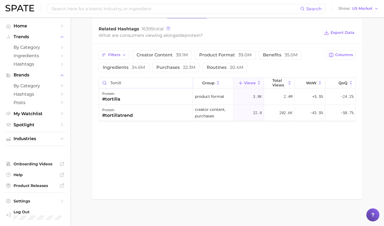
click at [187, 83] on input "tortill" at bounding box center [146, 83] width 94 height 10
type input "balls"
click at [166, 98] on div "protein #ball" at bounding box center [146, 97] width 94 height 16
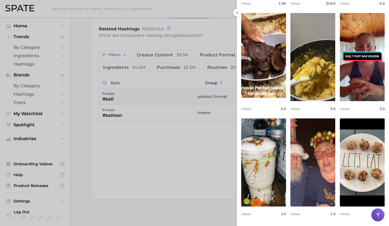
click at [198, 168] on div at bounding box center [194, 113] width 389 height 226
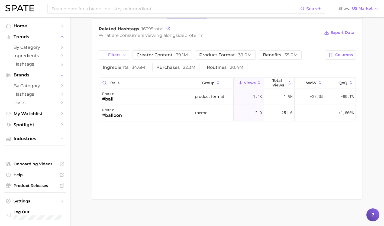
click at [187, 82] on input "balls" at bounding box center [146, 83] width 94 height 10
type input "puff"
click at [159, 96] on div "protein #puffs" at bounding box center [146, 97] width 94 height 16
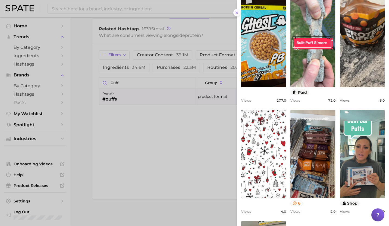
click at [237, 11] on icon at bounding box center [236, 13] width 4 height 4
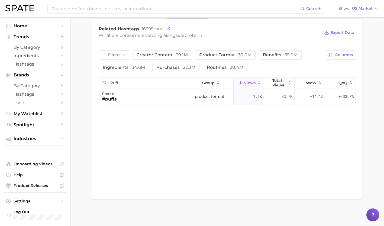
click at [187, 84] on input "puff" at bounding box center [146, 83] width 94 height 10
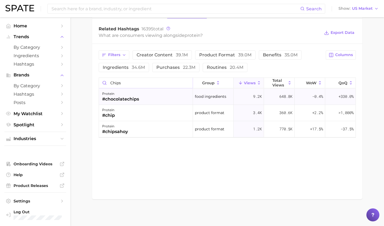
type input "chips"
click at [160, 100] on div "protein #chocolatechips" at bounding box center [146, 97] width 94 height 16
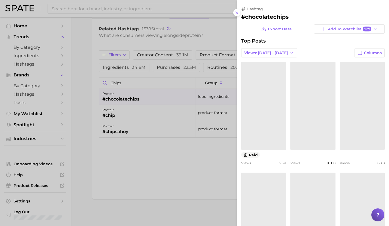
click at [160, 112] on div at bounding box center [194, 113] width 389 height 226
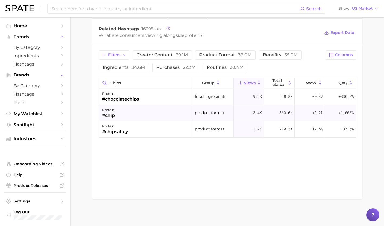
click at [150, 114] on div "protein #chip" at bounding box center [146, 113] width 94 height 16
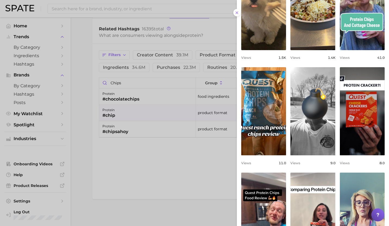
click at [144, 157] on div at bounding box center [194, 113] width 389 height 226
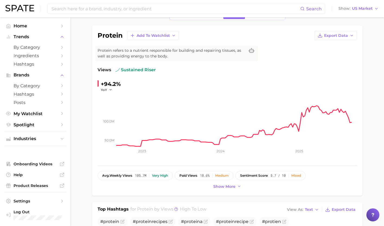
scroll to position [47, 0]
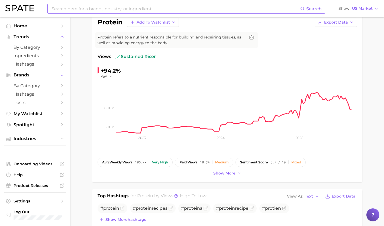
click at [200, 8] on input at bounding box center [176, 8] width 250 height 9
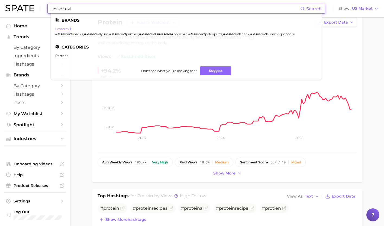
type input "lesser evi"
click at [63, 28] on link "lesserevil" at bounding box center [63, 29] width 16 height 4
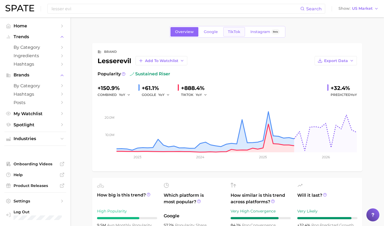
click at [237, 30] on span "TikTok" at bounding box center [234, 32] width 12 height 5
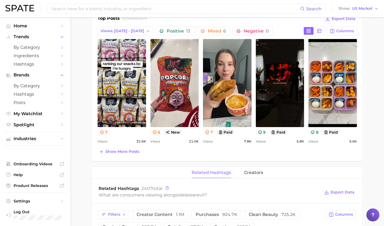
scroll to position [242, 0]
click at [157, 131] on button "6" at bounding box center [157, 132] width 12 height 6
click at [104, 133] on button "7" at bounding box center [104, 132] width 12 height 6
click at [139, 148] on button "Show more posts" at bounding box center [119, 152] width 43 height 8
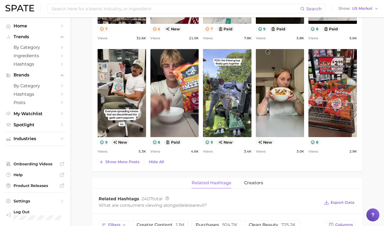
scroll to position [345, 0]
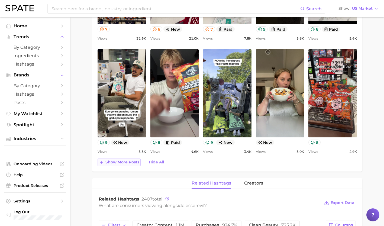
click at [116, 165] on button "Show more posts" at bounding box center [119, 163] width 43 height 8
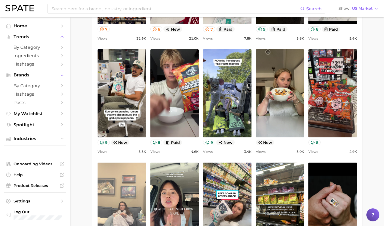
scroll to position [0, 0]
click at [116, 165] on link "view post on TikTok" at bounding box center [122, 207] width 49 height 88
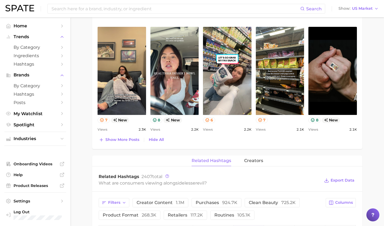
scroll to position [480, 0]
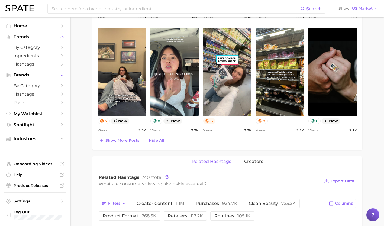
click at [212, 121] on button "6" at bounding box center [209, 121] width 12 height 6
click at [125, 144] on button "Show more posts" at bounding box center [119, 141] width 43 height 8
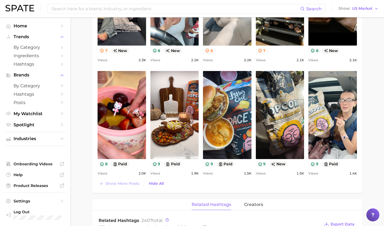
scroll to position [551, 0]
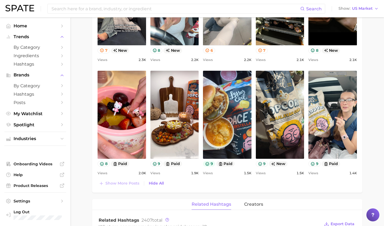
click at [208, 164] on icon at bounding box center [207, 164] width 4 height 4
click at [332, 170] on div "view post on TikTok 9 paid Views 1.4k" at bounding box center [333, 124] width 49 height 106
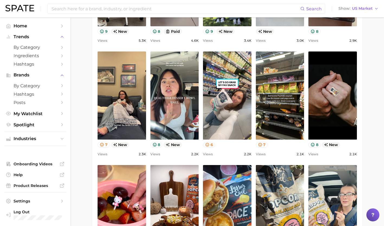
scroll to position [456, 0]
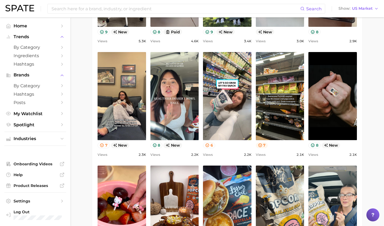
click at [264, 145] on button "7" at bounding box center [262, 146] width 12 height 6
click at [105, 145] on button "7" at bounding box center [104, 146] width 12 height 6
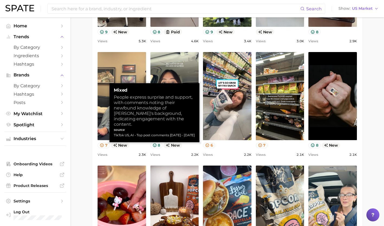
click at [72, 133] on main "Overview Google TikTok Instagram Beta brand lesserevil Add to Watchlist Export …" at bounding box center [228, 93] width 314 height 1062
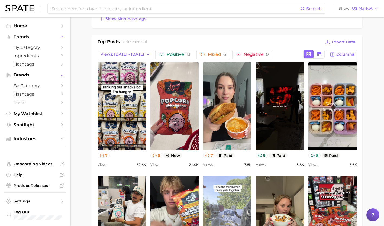
scroll to position [218, 0]
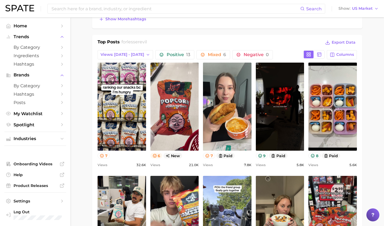
click at [159, 154] on button "6" at bounding box center [157, 156] width 12 height 6
click at [158, 154] on button "6" at bounding box center [157, 156] width 12 height 6
click at [167, 6] on input at bounding box center [176, 8] width 250 height 9
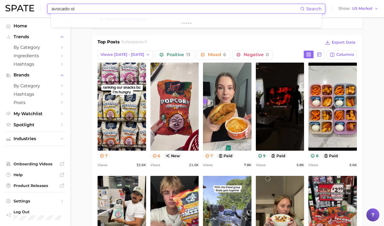
type input "avocado oil"
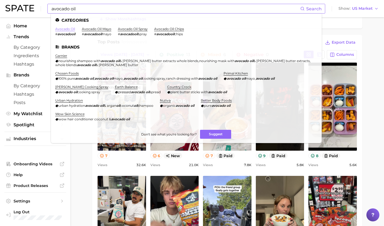
click at [63, 29] on link "avocado oil" at bounding box center [65, 29] width 20 height 4
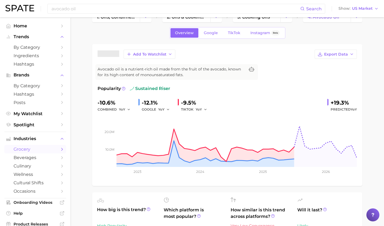
scroll to position [14, 0]
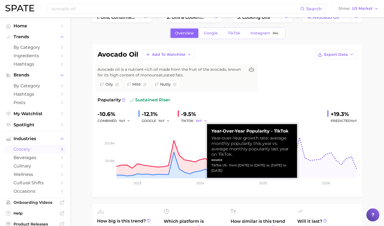
click at [201, 121] on span "YoY" at bounding box center [199, 121] width 6 height 5
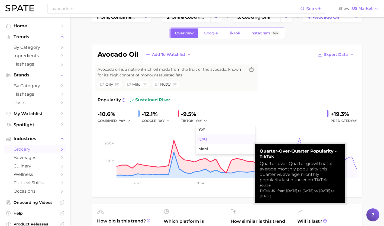
click at [202, 137] on span "QoQ" at bounding box center [203, 139] width 9 height 5
click at [202, 137] on rect at bounding box center [228, 151] width 260 height 54
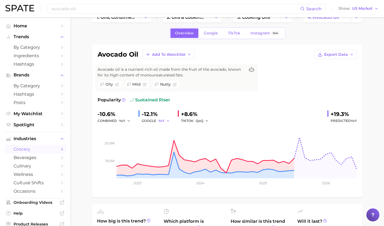
click at [169, 122] on icon "button" at bounding box center [168, 121] width 4 height 4
click at [168, 142] on span "QoQ" at bounding box center [165, 139] width 9 height 5
click at [167, 121] on button "QoQ" at bounding box center [164, 121] width 13 height 7
click at [167, 148] on span "MoM" at bounding box center [165, 149] width 9 height 5
click at [130, 121] on icon "button" at bounding box center [129, 121] width 4 height 4
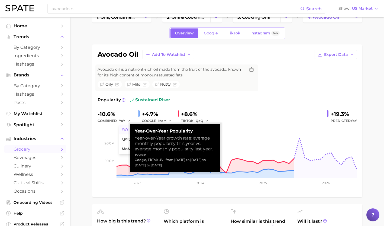
click at [126, 129] on span "YoY" at bounding box center [125, 129] width 7 height 5
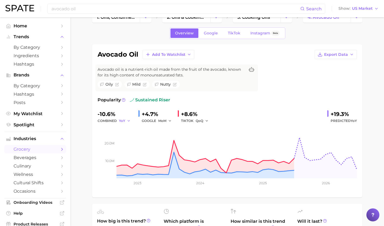
click at [129, 119] on icon "button" at bounding box center [129, 121] width 4 height 4
click at [130, 141] on span "QoQ" at bounding box center [126, 139] width 9 height 5
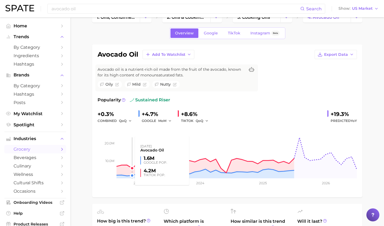
click at [129, 126] on rect at bounding box center [228, 151] width 260 height 54
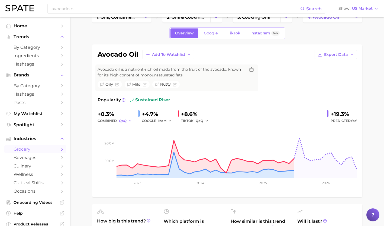
click at [130, 121] on icon "button" at bounding box center [130, 121] width 4 height 4
click at [133, 147] on button "MoM" at bounding box center [149, 149] width 60 height 10
click at [210, 31] on span "Google" at bounding box center [211, 33] width 14 height 5
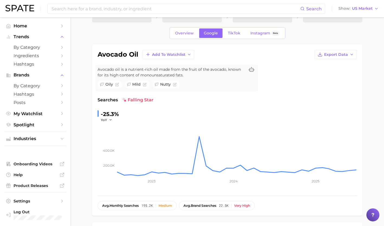
scroll to position [15, 0]
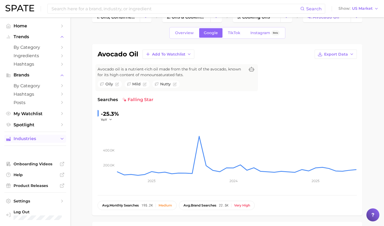
click at [32, 138] on span "Industries" at bounding box center [35, 138] width 43 height 5
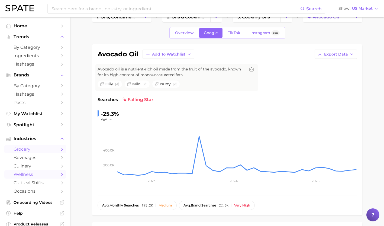
click at [30, 176] on span "wellness" at bounding box center [35, 174] width 43 height 5
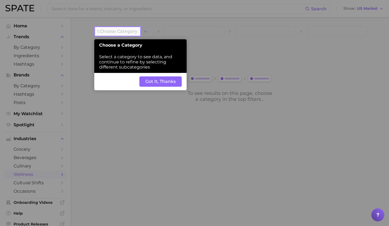
click at [161, 87] on button "Got It, Thanks" at bounding box center [160, 82] width 42 height 10
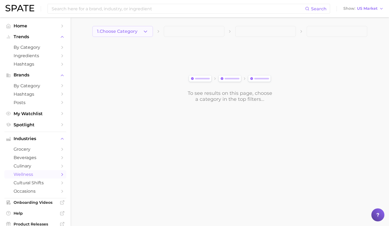
click at [133, 31] on span "1. Choose Category" at bounding box center [117, 31] width 40 height 5
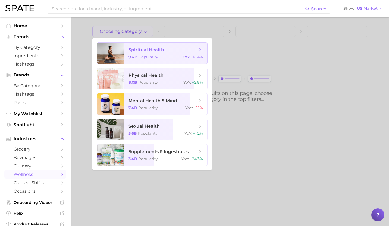
click at [136, 52] on span "spiritual health" at bounding box center [146, 49] width 36 height 5
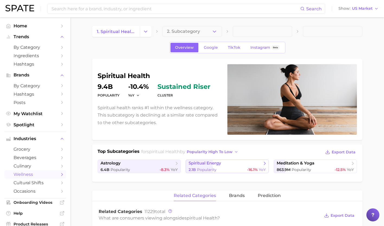
click at [225, 166] on span "spiritual energy" at bounding box center [226, 163] width 74 height 5
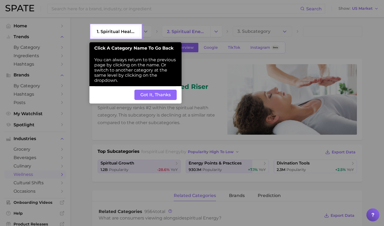
click at [160, 97] on button "Got It, Thanks" at bounding box center [156, 95] width 42 height 10
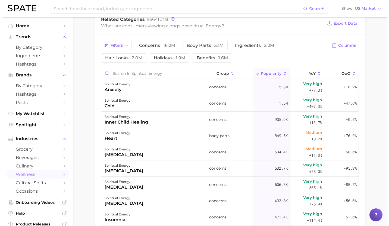
scroll to position [193, 0]
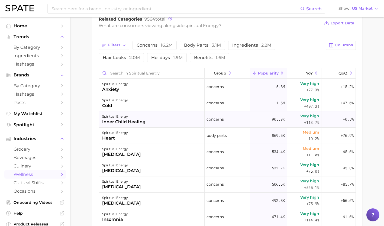
click at [156, 123] on div "spiritual energy inner child healing" at bounding box center [152, 120] width 106 height 16
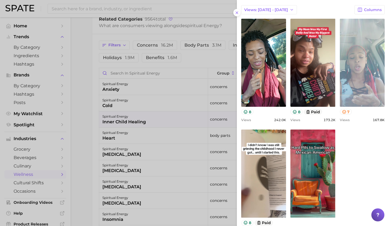
scroll to position [177, 0]
click at [123, 100] on div at bounding box center [194, 113] width 389 height 226
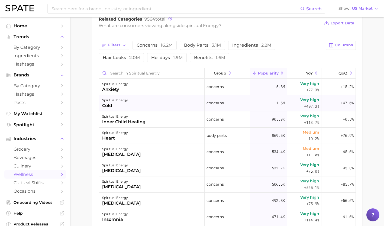
click at [130, 103] on div "spiritual energy cold" at bounding box center [152, 103] width 106 height 16
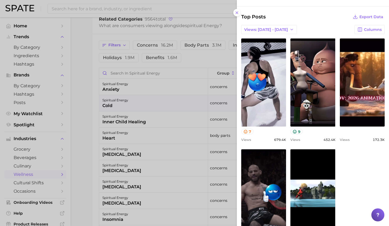
scroll to position [185, 0]
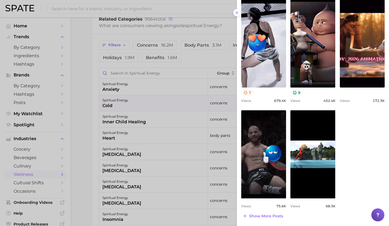
click at [126, 88] on div at bounding box center [194, 113] width 389 height 226
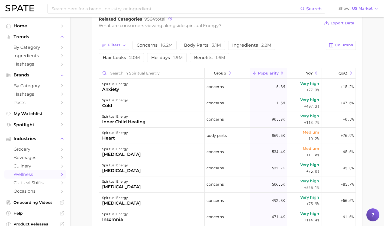
click at [126, 88] on div "anxiety" at bounding box center [115, 89] width 26 height 7
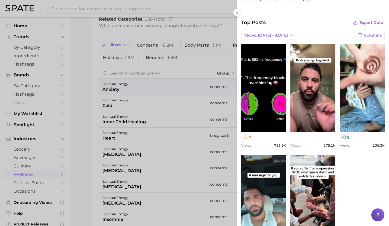
scroll to position [243, 0]
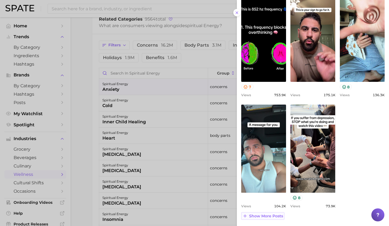
click at [275, 219] on button "Show more posts" at bounding box center [262, 216] width 43 height 8
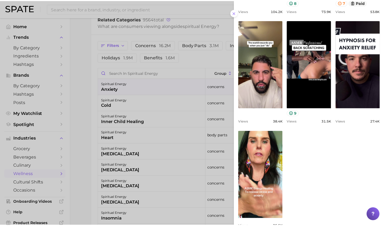
scroll to position [459, 0]
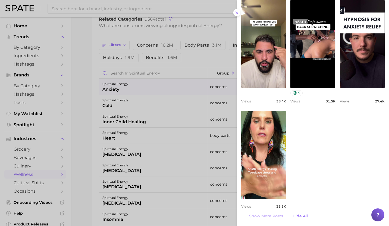
click at [153, 150] on div at bounding box center [194, 113] width 389 height 226
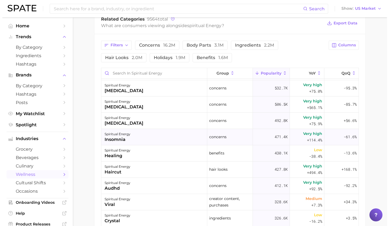
scroll to position [82, 0]
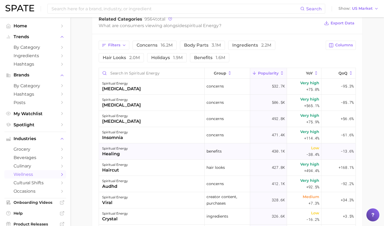
click at [152, 155] on div "spiritual energy healing" at bounding box center [152, 152] width 106 height 16
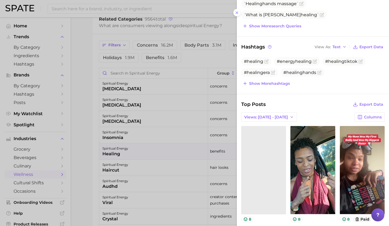
scroll to position [0, 0]
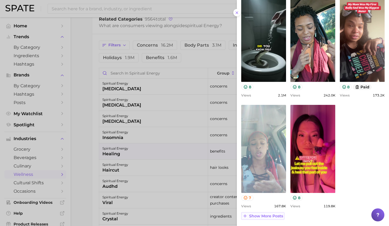
click at [259, 216] on span "Show more posts" at bounding box center [266, 216] width 34 height 5
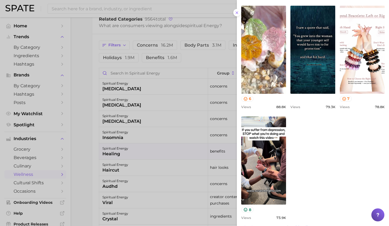
click at [159, 188] on div at bounding box center [194, 113] width 389 height 226
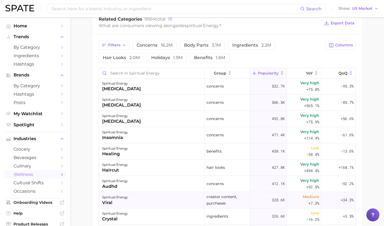
click at [157, 201] on div "spiritual energy viral" at bounding box center [152, 200] width 106 height 16
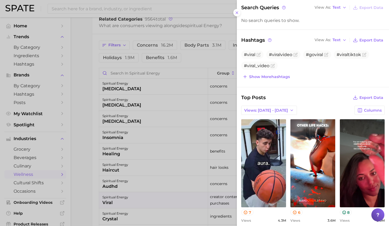
click at [164, 193] on div at bounding box center [194, 113] width 389 height 226
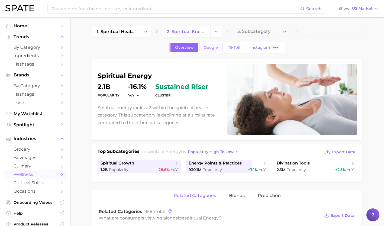
click at [213, 47] on span "Google" at bounding box center [211, 47] width 14 height 5
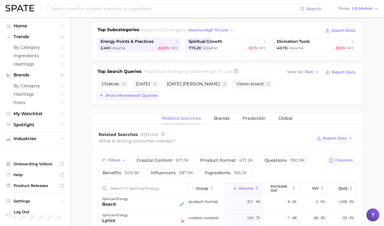
click at [141, 96] on span "Show more search queries" at bounding box center [132, 95] width 52 height 5
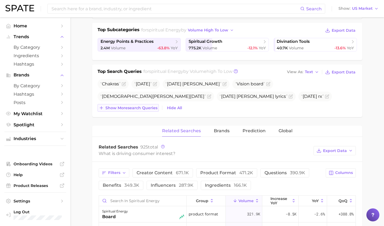
click at [141, 107] on span "Show more search queries" at bounding box center [132, 108] width 52 height 5
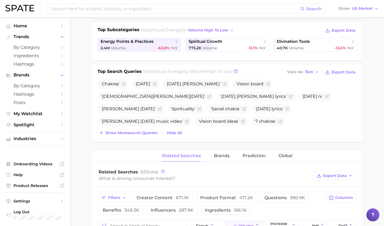
click at [217, 69] on span "high to low" at bounding box center [220, 71] width 26 height 5
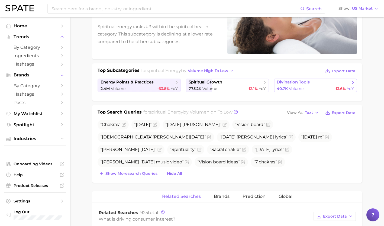
click at [294, 86] on link "divination tools 40.7k Volume -13.6% YoY" at bounding box center [315, 86] width 83 height 14
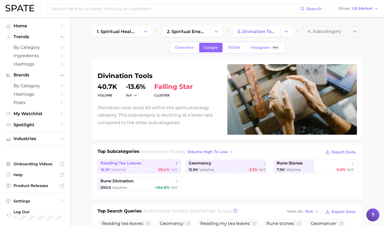
click at [160, 169] on span "-23.4%" at bounding box center [163, 169] width 12 height 5
click at [123, 30] on span "1. spiritual health" at bounding box center [116, 31] width 39 height 5
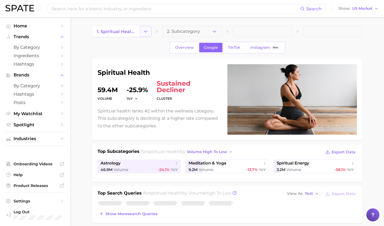
click at [146, 31] on icon "Change Category" at bounding box center [146, 32] width 6 height 6
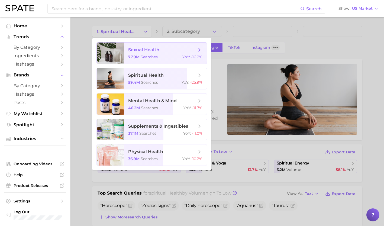
click at [142, 53] on span "sexual health 77.9m searches YoY : -16.2%" at bounding box center [165, 53] width 83 height 21
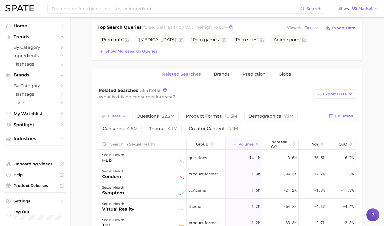
scroll to position [166, 0]
click at [138, 52] on span "Show more search queries" at bounding box center [132, 51] width 52 height 5
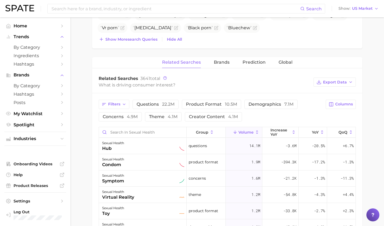
scroll to position [189, 0]
